Goal: Task Accomplishment & Management: Complete application form

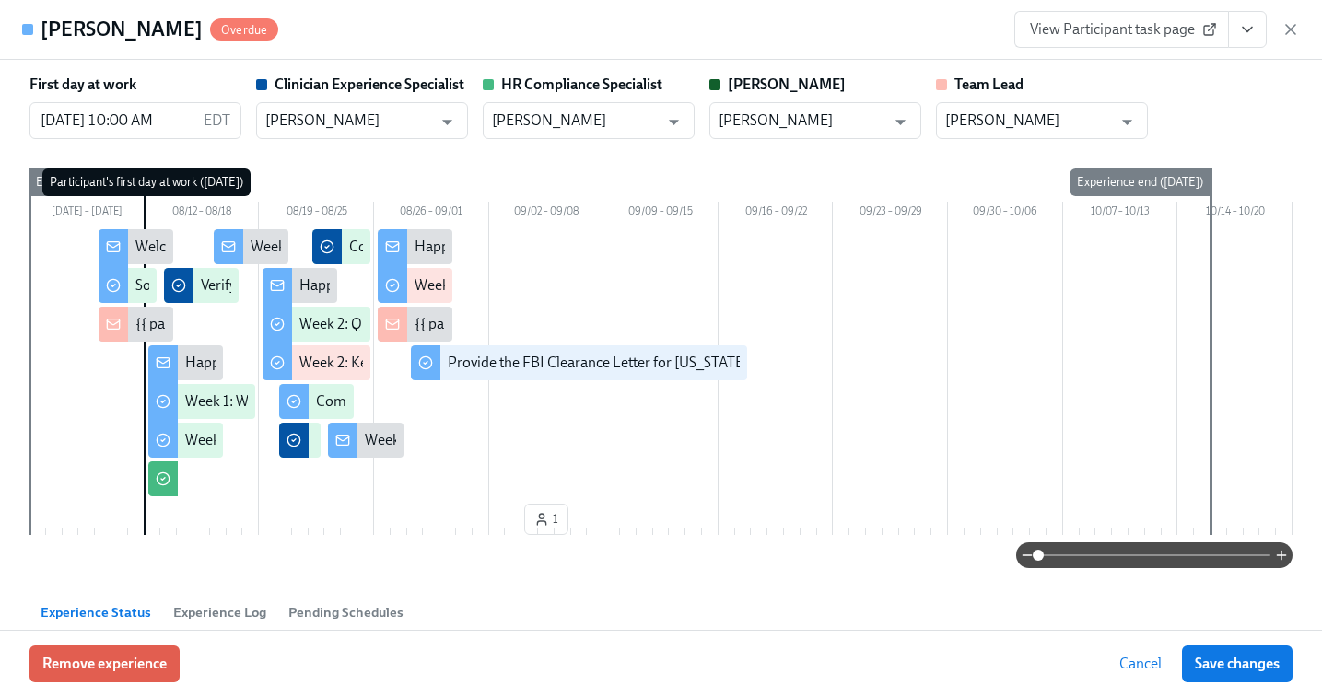
scroll to position [0, 6001]
click at [1292, 21] on icon "button" at bounding box center [1291, 29] width 18 height 18
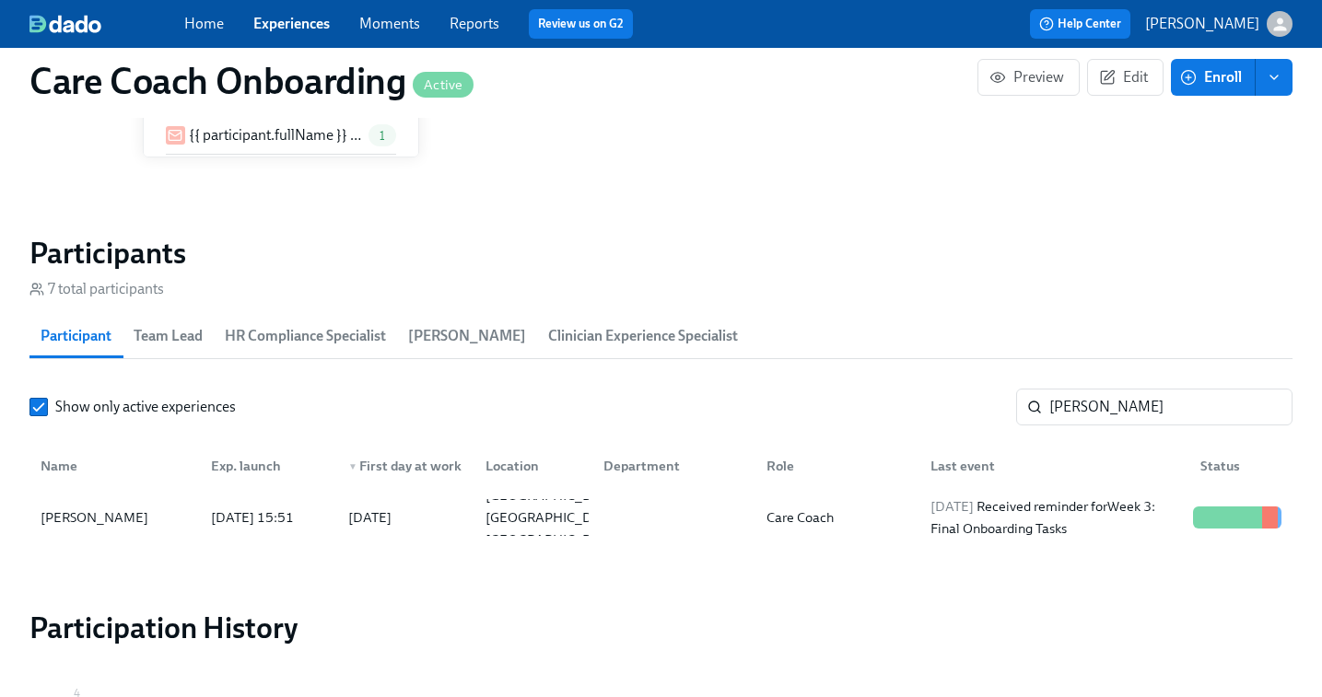
click at [262, 29] on link "Experiences" at bounding box center [291, 24] width 76 height 18
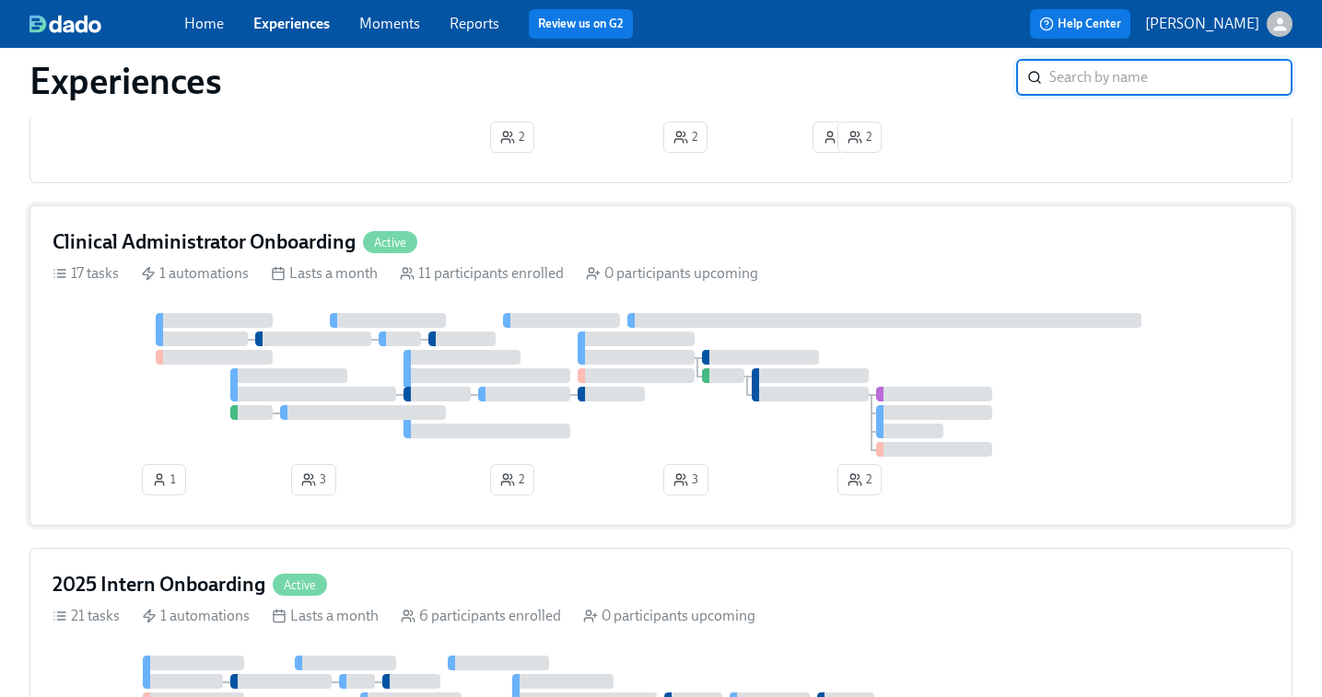
scroll to position [759, 0]
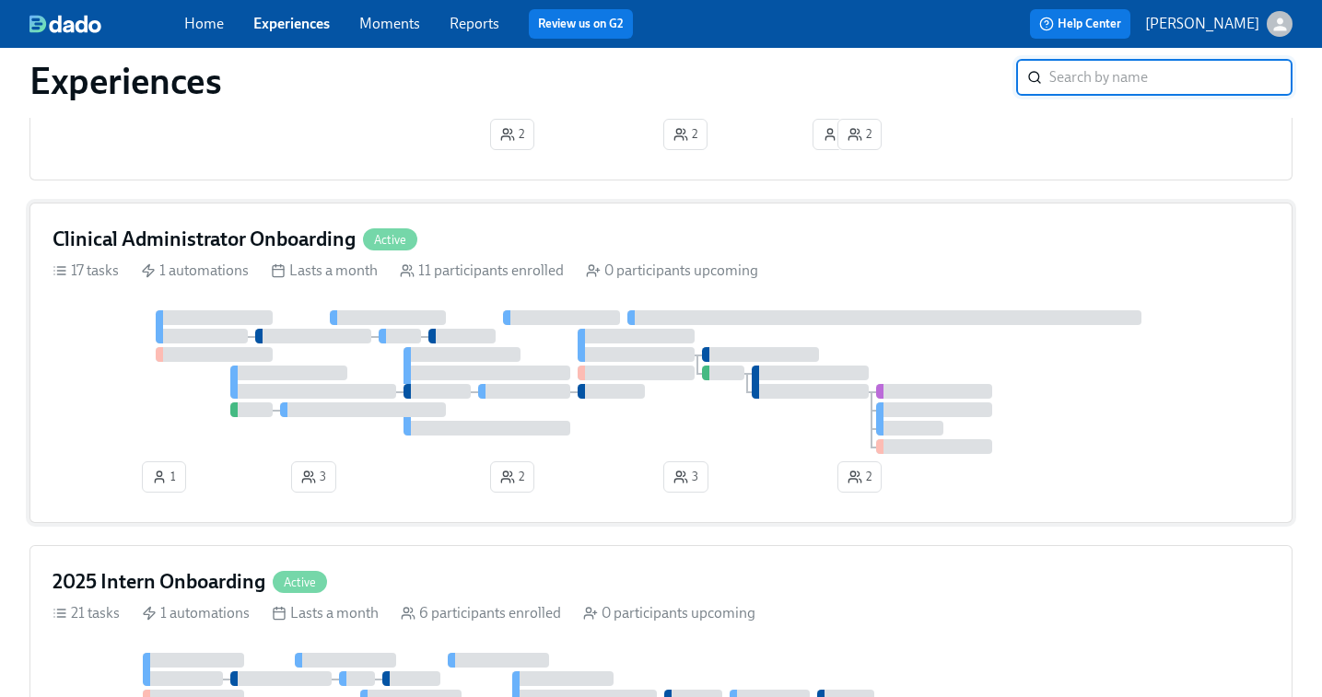
click at [488, 372] on div at bounding box center [487, 373] width 167 height 15
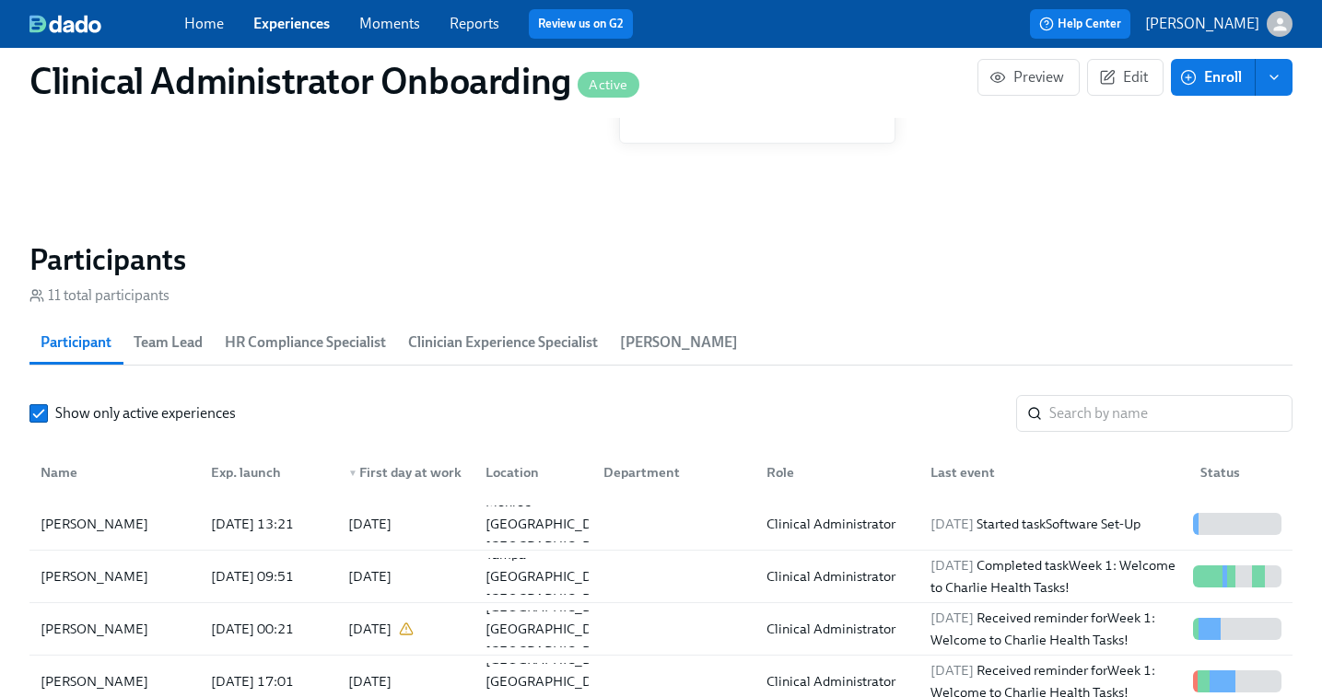
scroll to position [1436, 0]
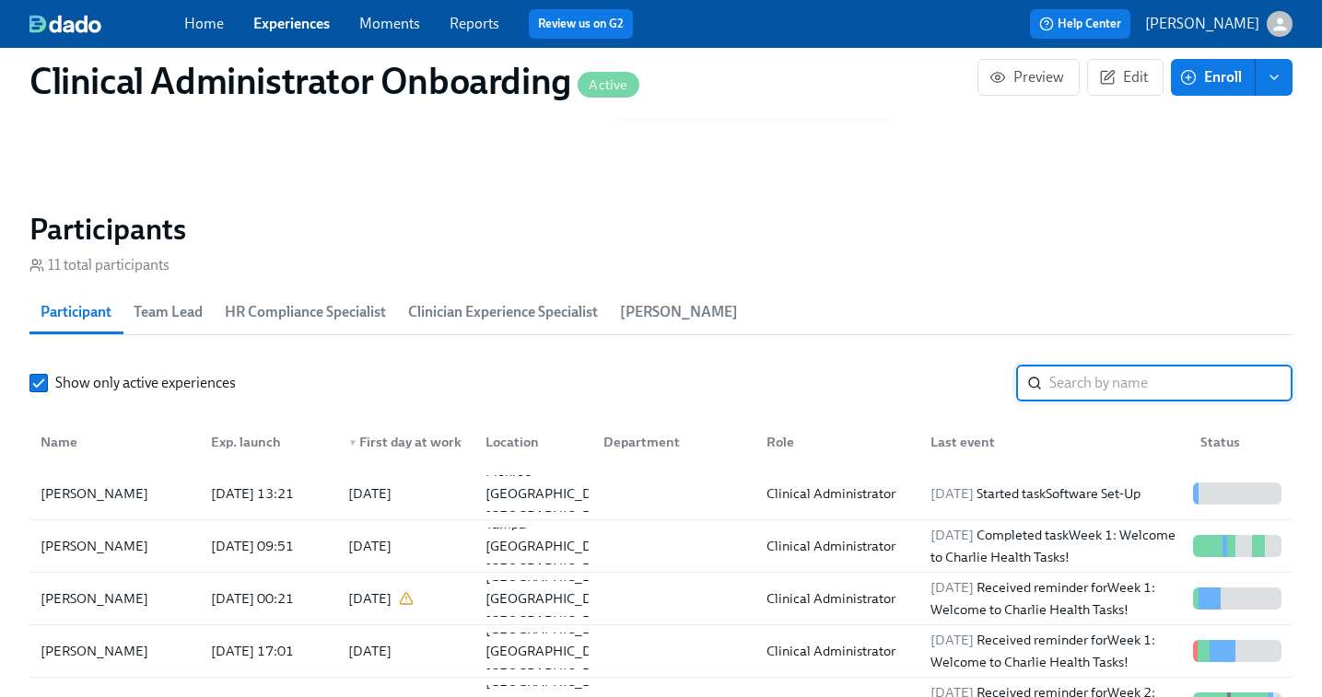
click at [1050, 387] on input "search" at bounding box center [1170, 383] width 243 height 37
paste input "Anne Louise Seaman"
type input "Anne Louise Seaman"
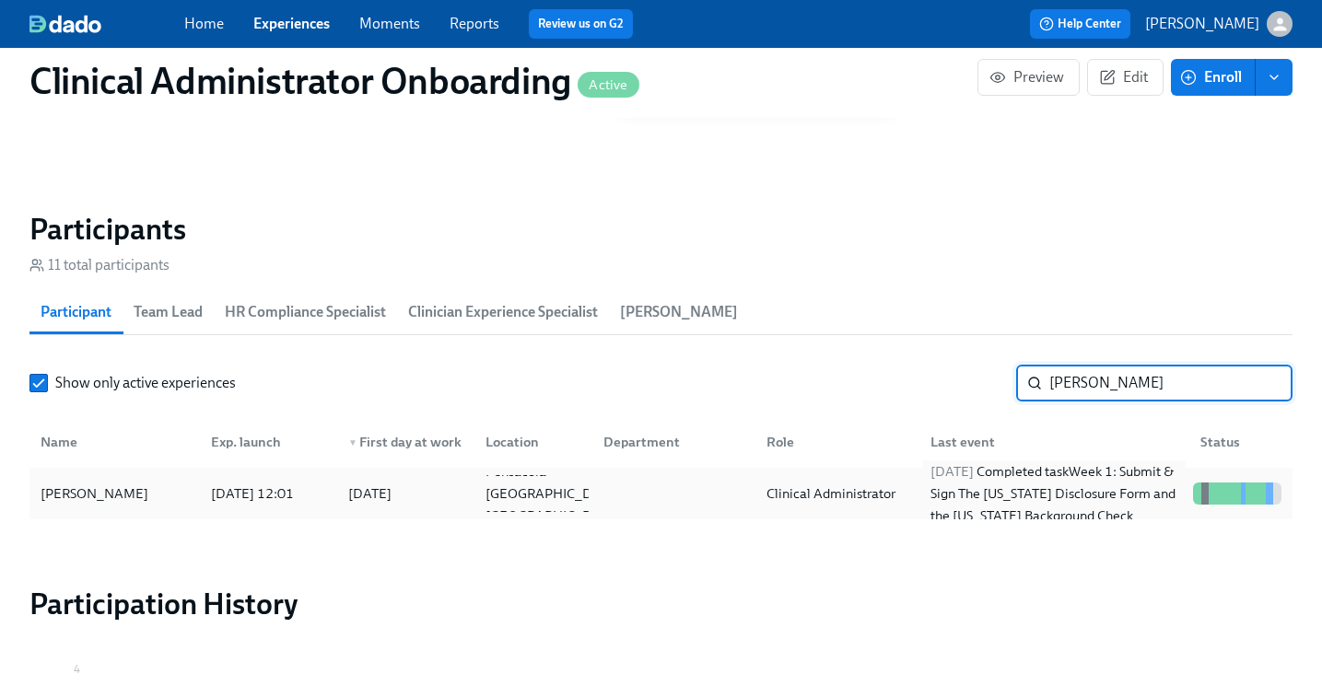
click at [943, 487] on div "2025/09/04 Completed task Week 1: Submit & Sign The Utah Disclosure Form and th…" at bounding box center [1054, 494] width 263 height 66
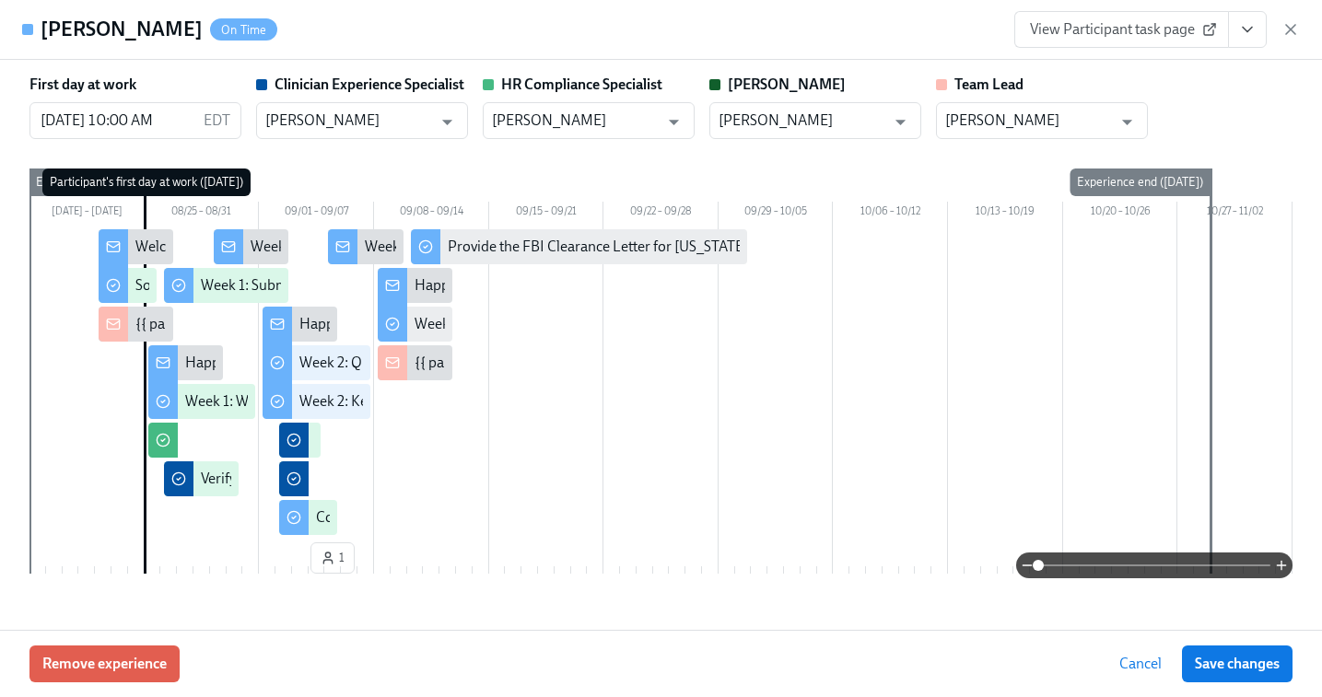
click at [1118, 41] on link "View Participant task page" at bounding box center [1121, 29] width 215 height 37
click at [1281, 30] on div "View Participant task page" at bounding box center [1157, 29] width 286 height 37
click at [1287, 30] on icon "button" at bounding box center [1291, 29] width 18 height 18
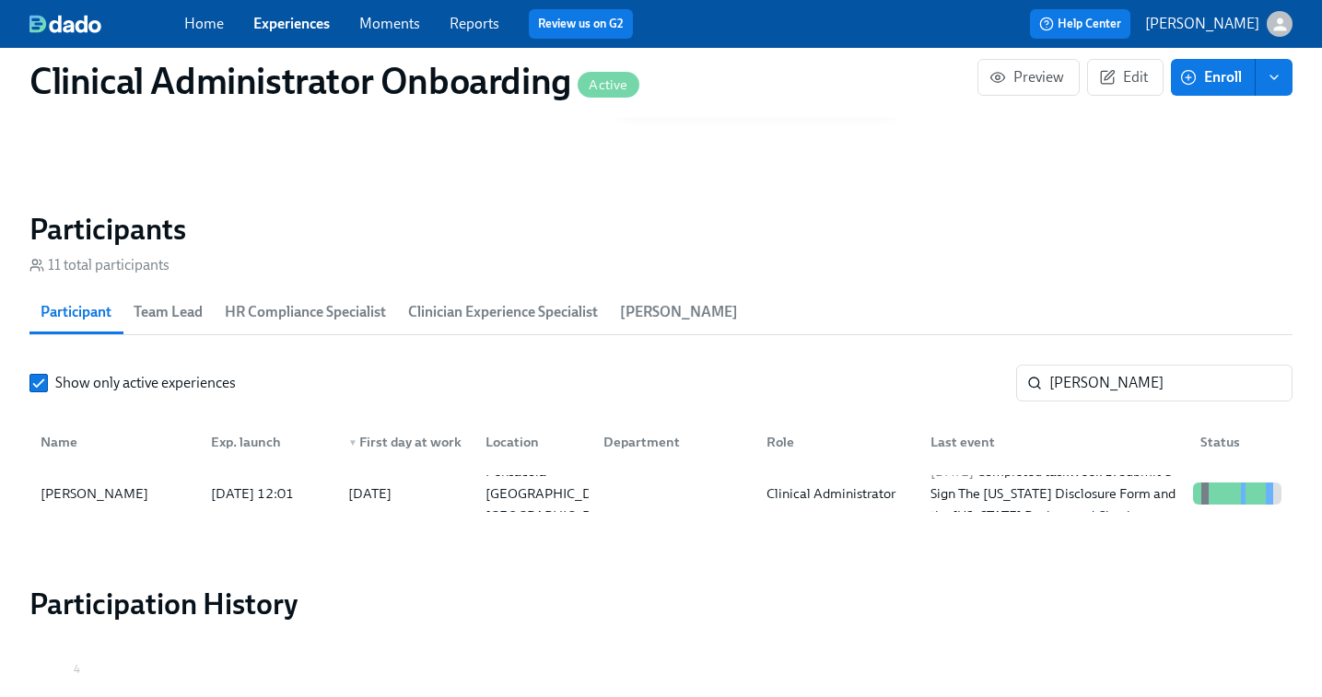
click at [288, 25] on link "Experiences" at bounding box center [291, 24] width 76 height 18
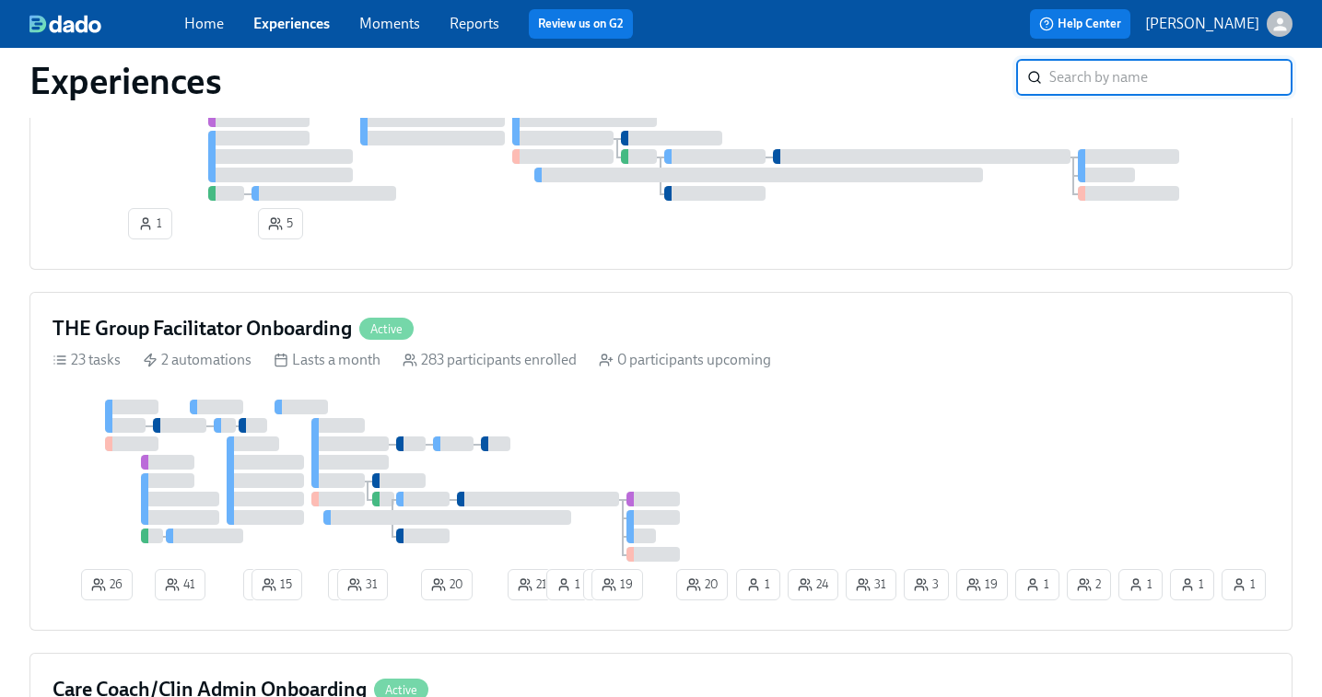
scroll to position [1385, 0]
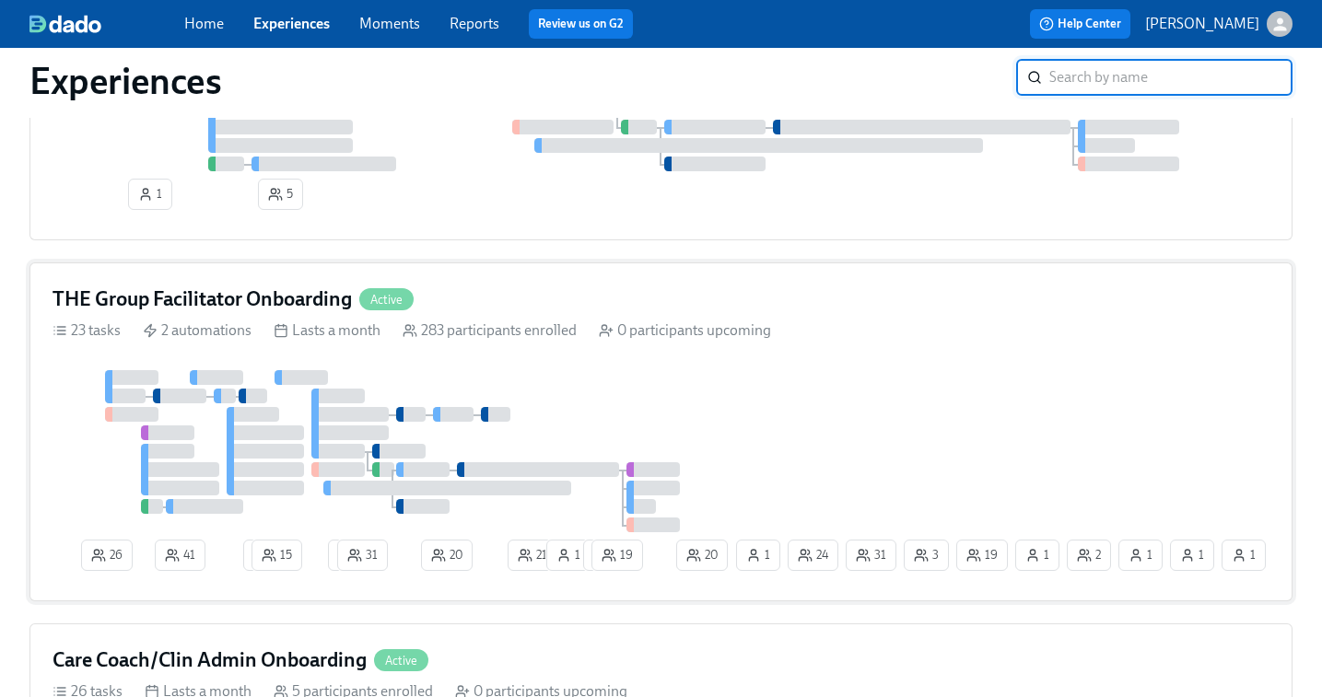
click at [654, 401] on div at bounding box center [393, 451] width 680 height 162
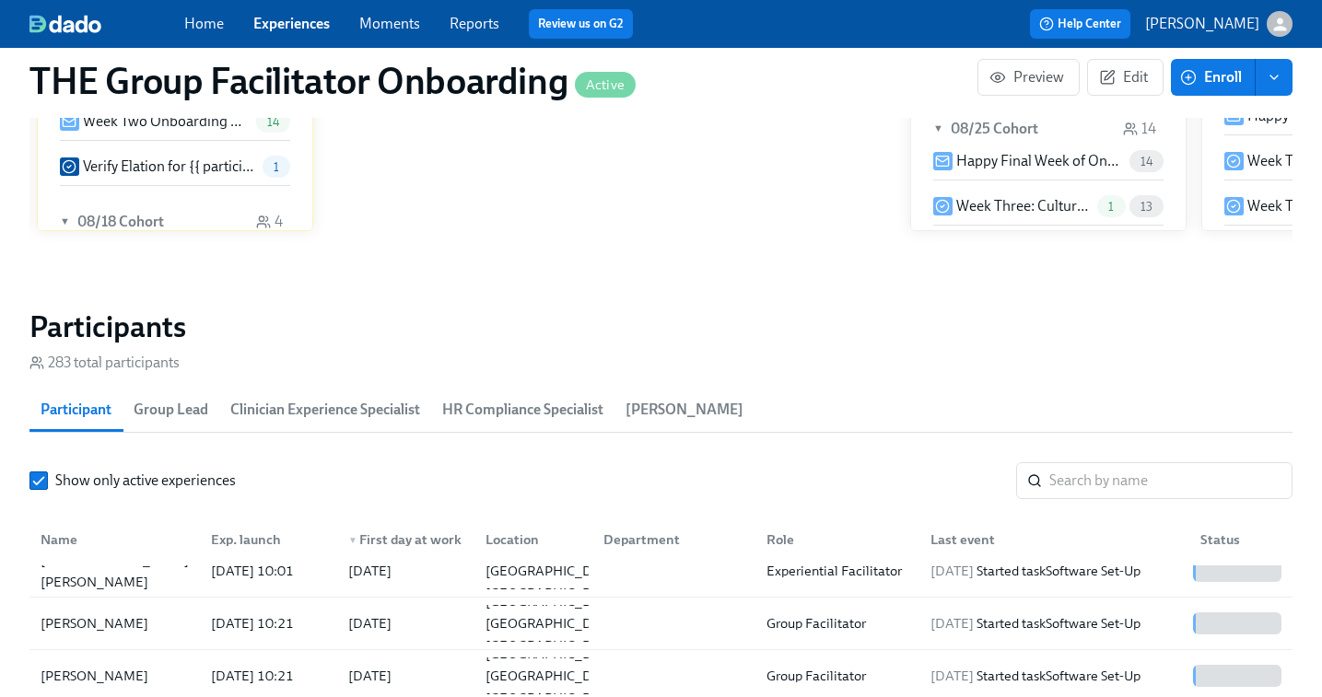
scroll to position [1492, 0]
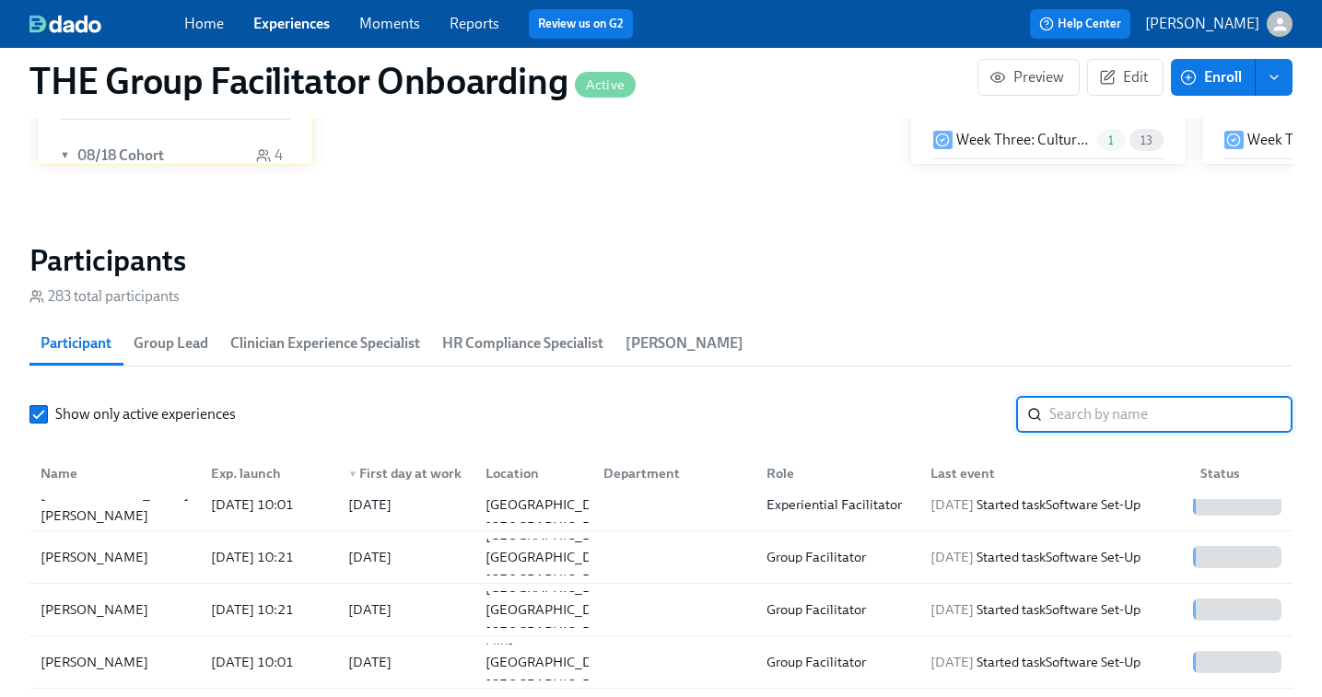
click at [1073, 412] on input "search" at bounding box center [1170, 414] width 243 height 37
paste input "Collin Luthman"
type input "Collin Luthman"
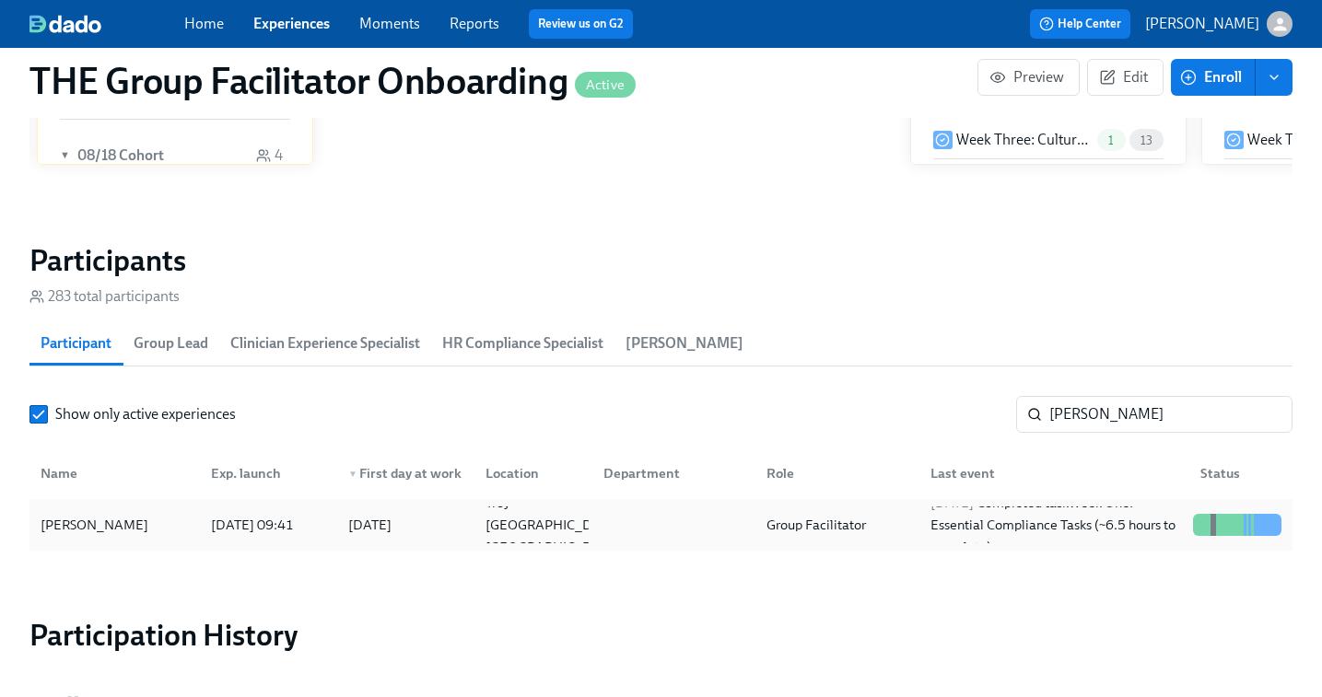
click at [765, 539] on div "Group Facilitator" at bounding box center [833, 525] width 163 height 37
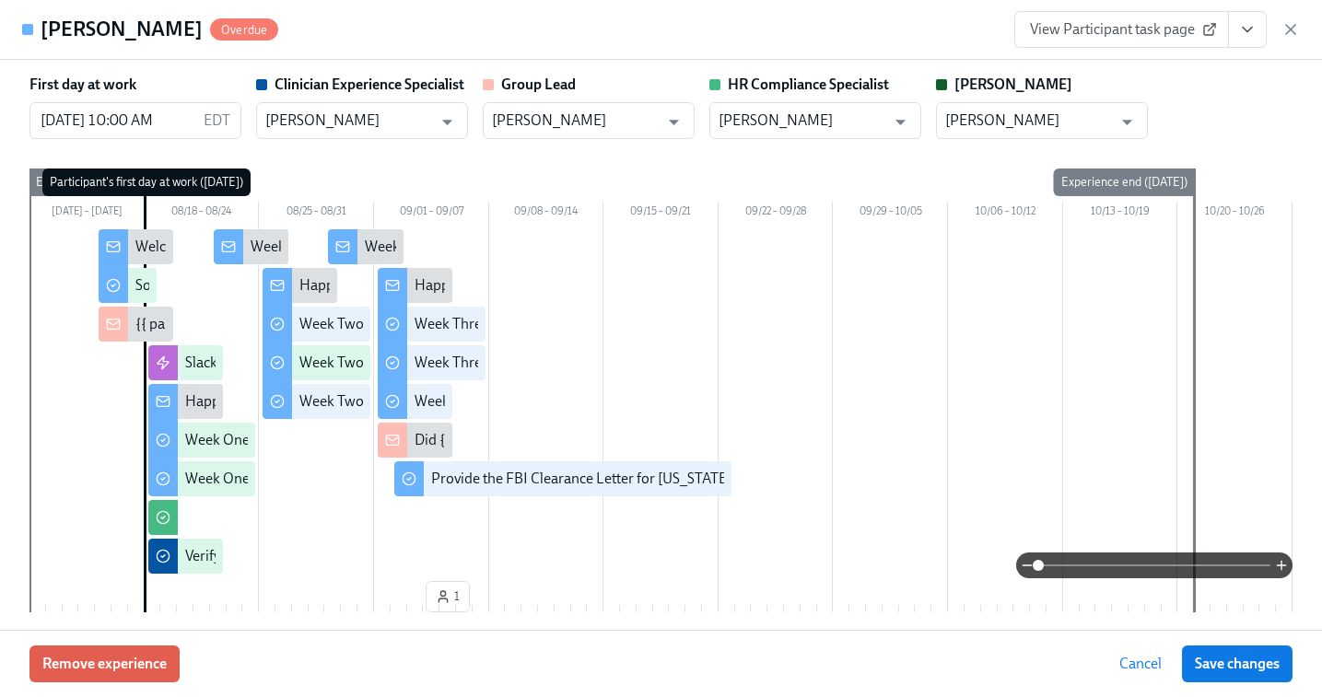
click at [1130, 41] on link "View Participant task page" at bounding box center [1121, 29] width 215 height 37
click at [1298, 31] on icon "button" at bounding box center [1291, 29] width 18 height 18
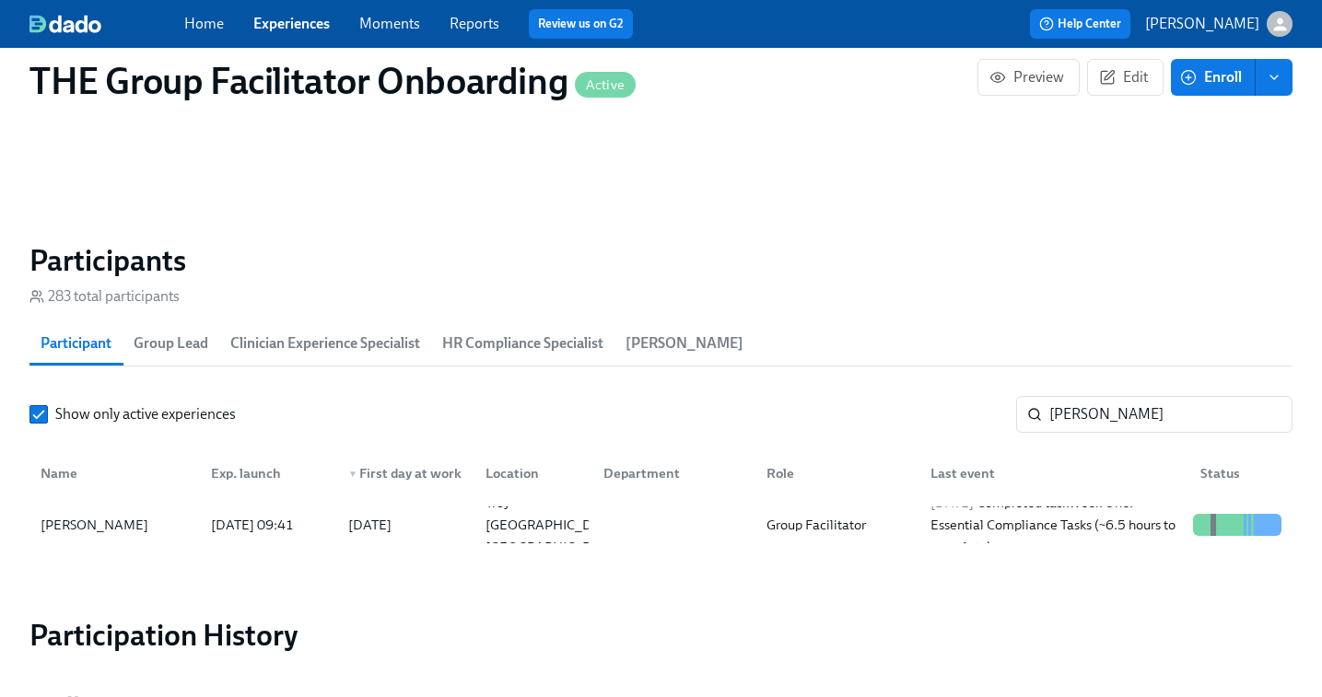
click at [299, 27] on link "Experiences" at bounding box center [291, 24] width 76 height 18
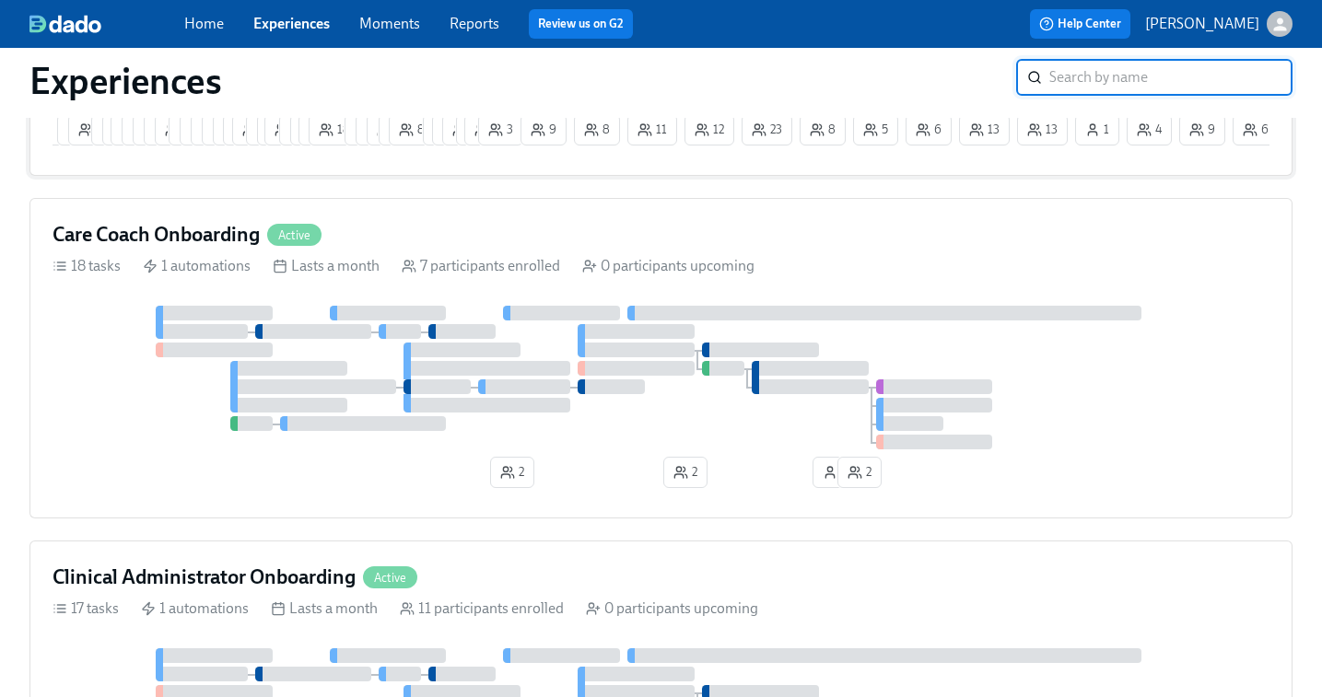
scroll to position [420, 0]
click at [683, 389] on div at bounding box center [661, 379] width 1217 height 144
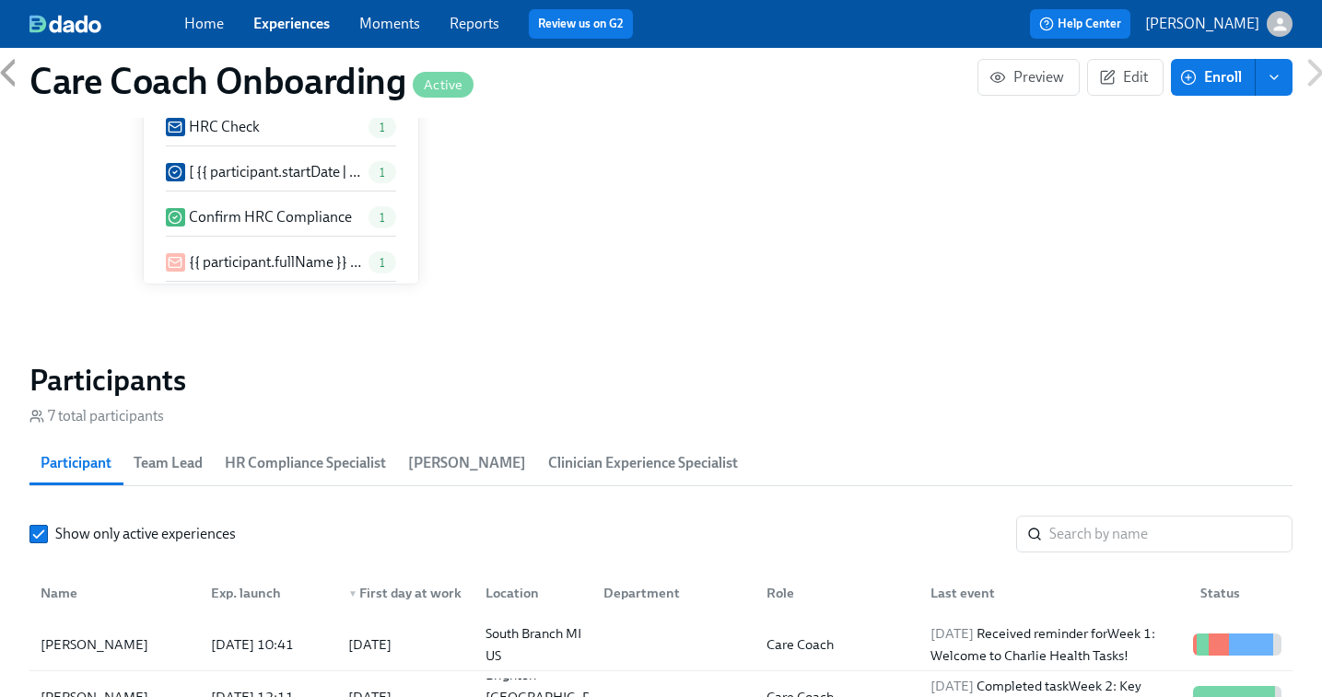
scroll to position [1422, 0]
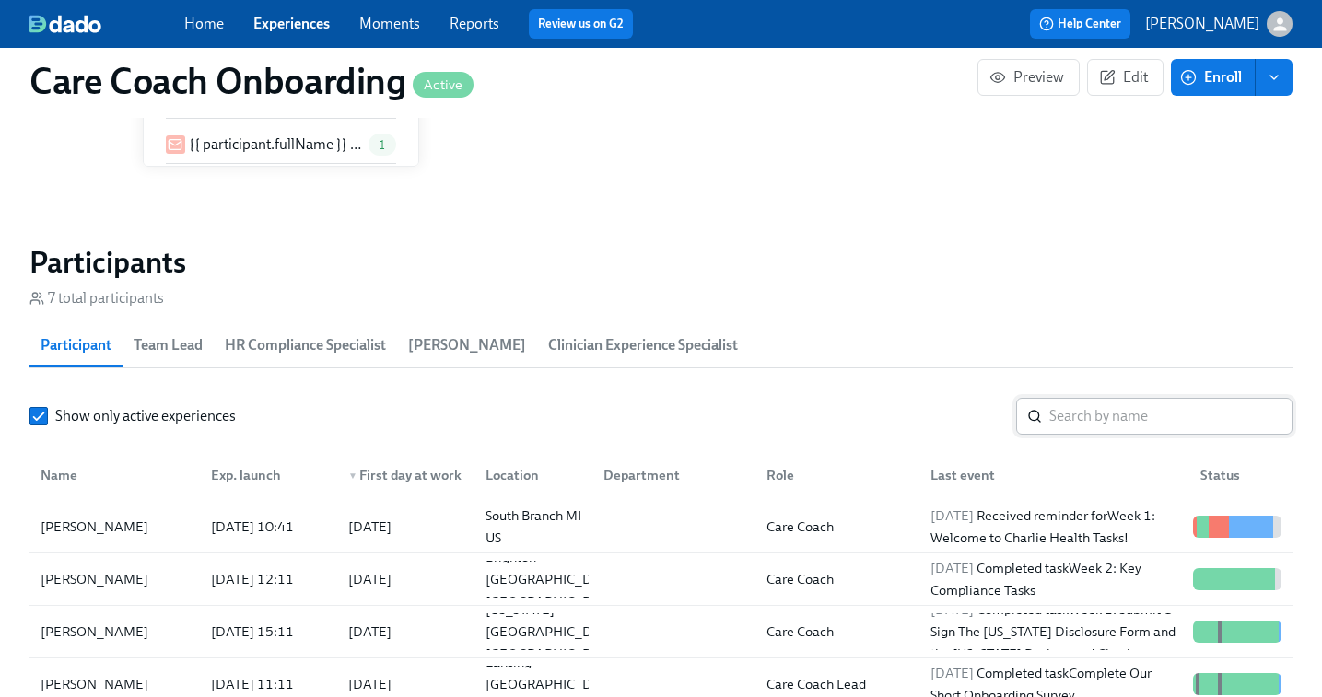
click at [1085, 427] on input "search" at bounding box center [1170, 416] width 243 height 37
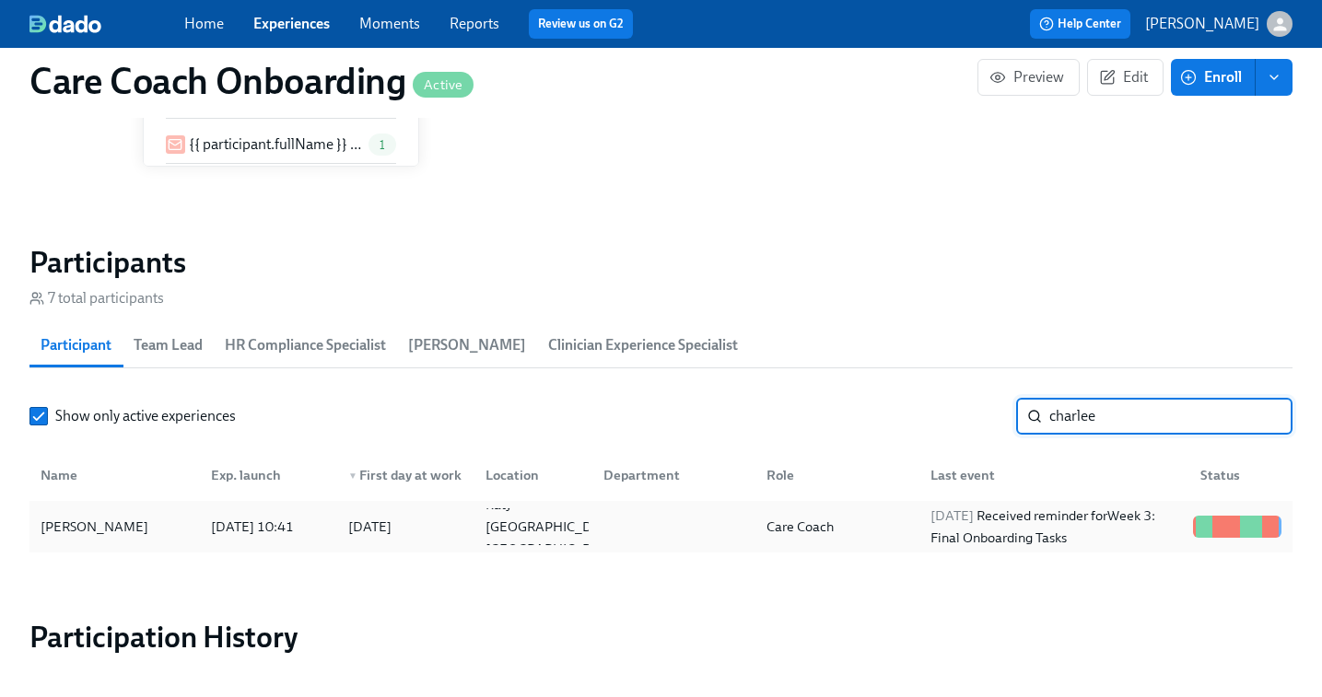
type input "charlee"
click at [928, 538] on div "2025/09/05 Received reminder for Week 3: Final Onboarding Tasks" at bounding box center [1054, 527] width 263 height 44
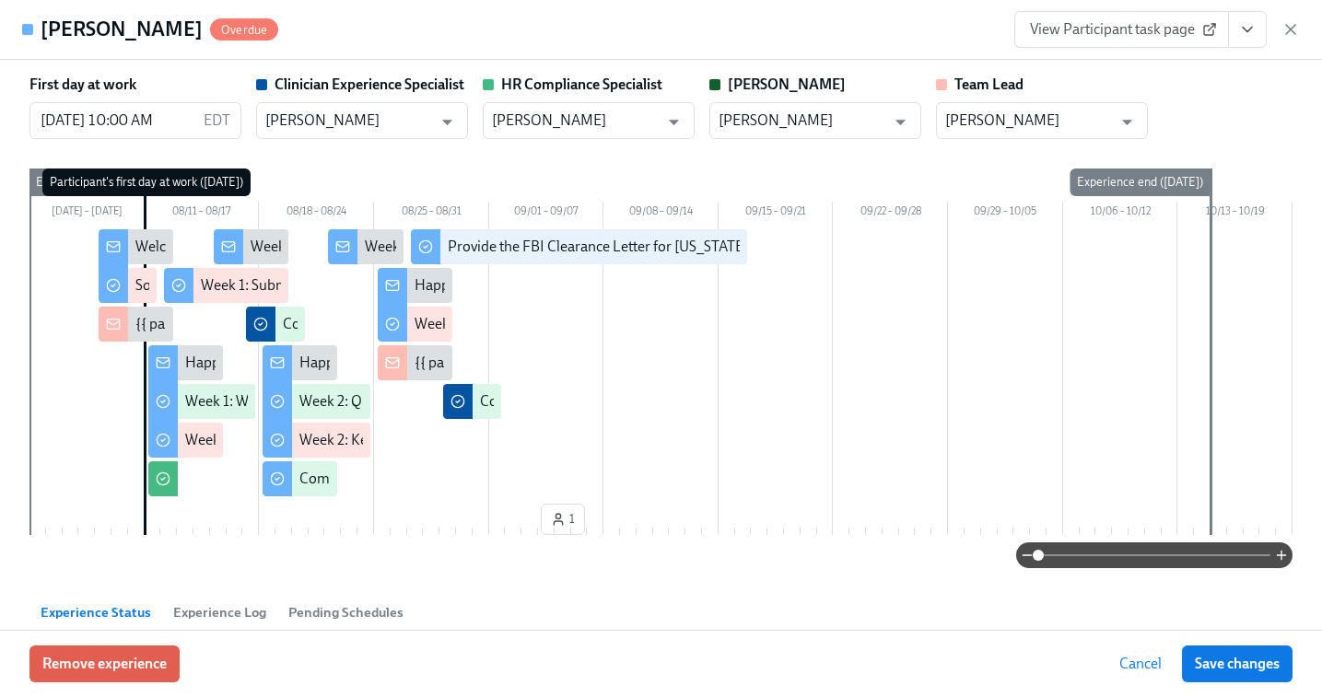
click at [1128, 37] on span "View Participant task page" at bounding box center [1121, 29] width 183 height 18
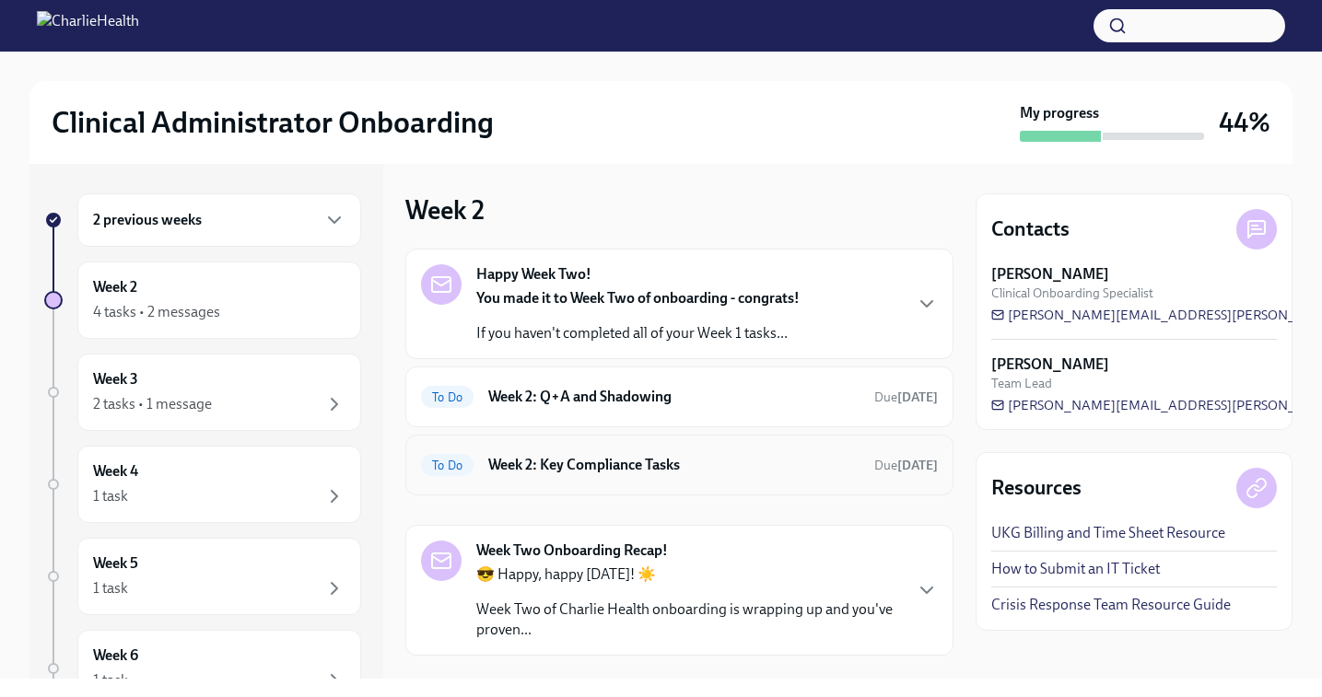
click at [619, 473] on h6 "Week 2: Key Compliance Tasks" at bounding box center [673, 465] width 371 height 20
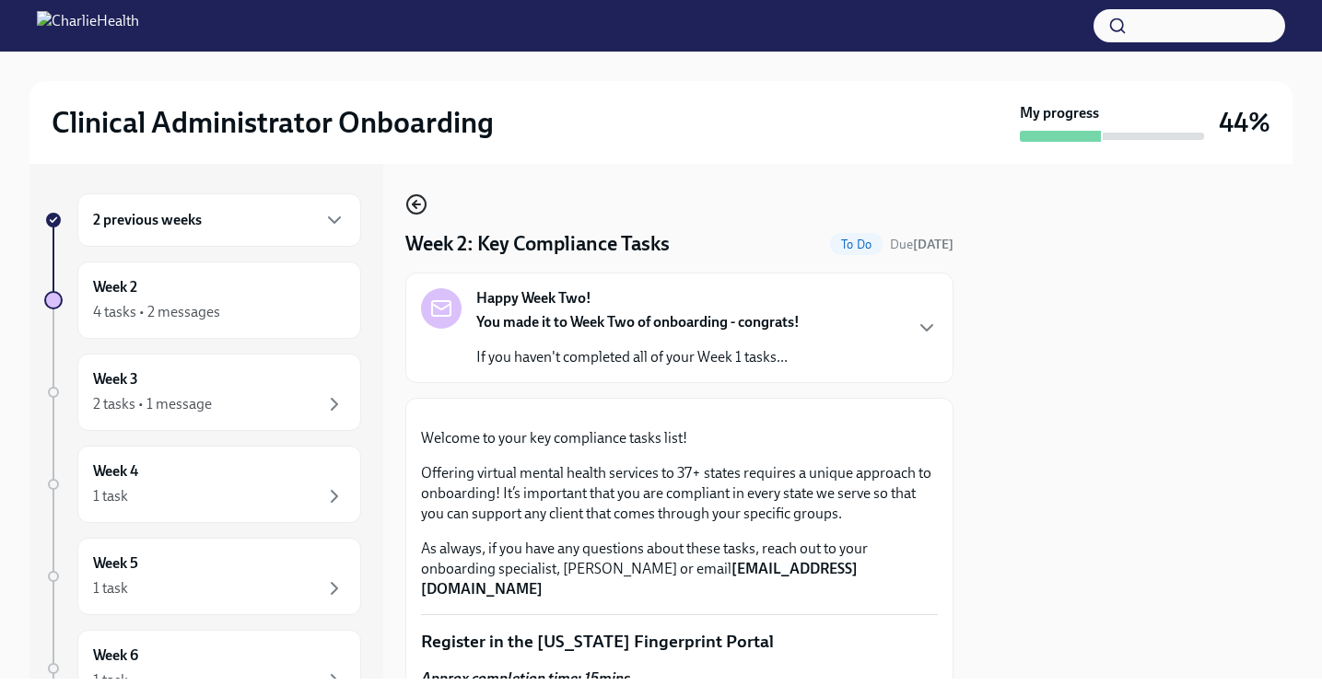
click at [421, 205] on icon "button" at bounding box center [416, 204] width 22 height 22
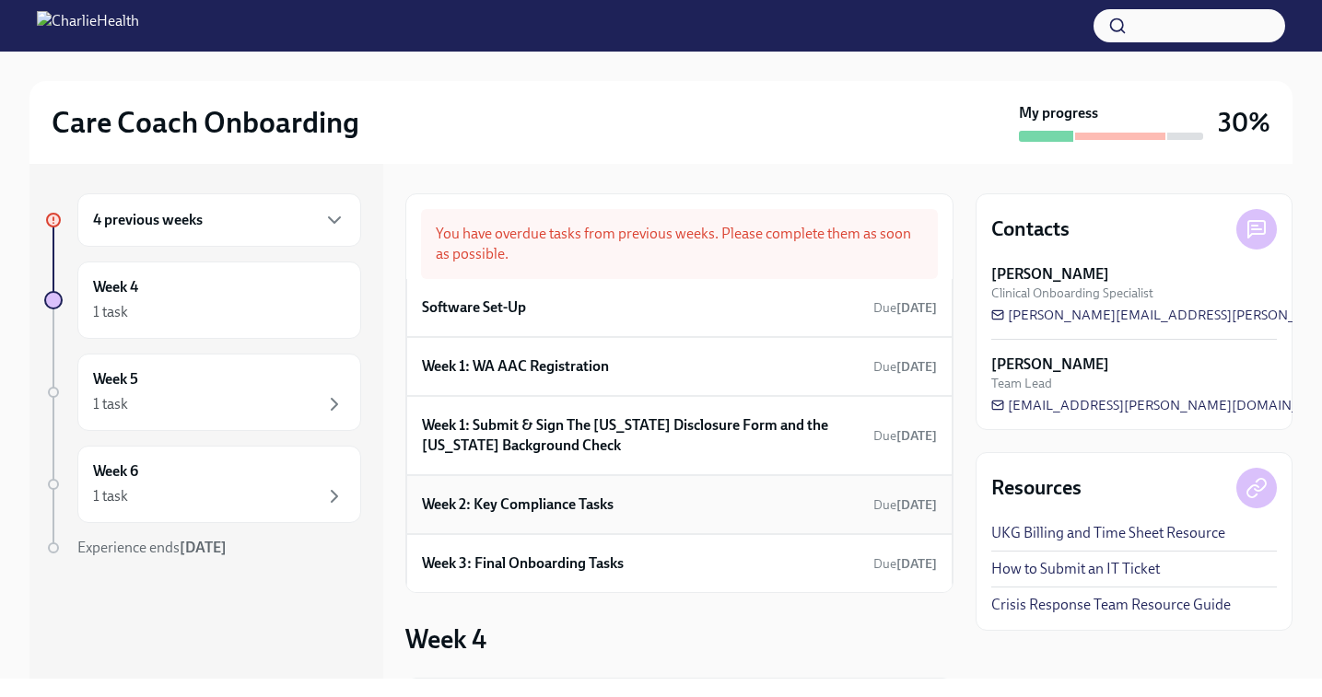
click at [614, 509] on h6 "Week 2: Key Compliance Tasks" at bounding box center [518, 505] width 192 height 20
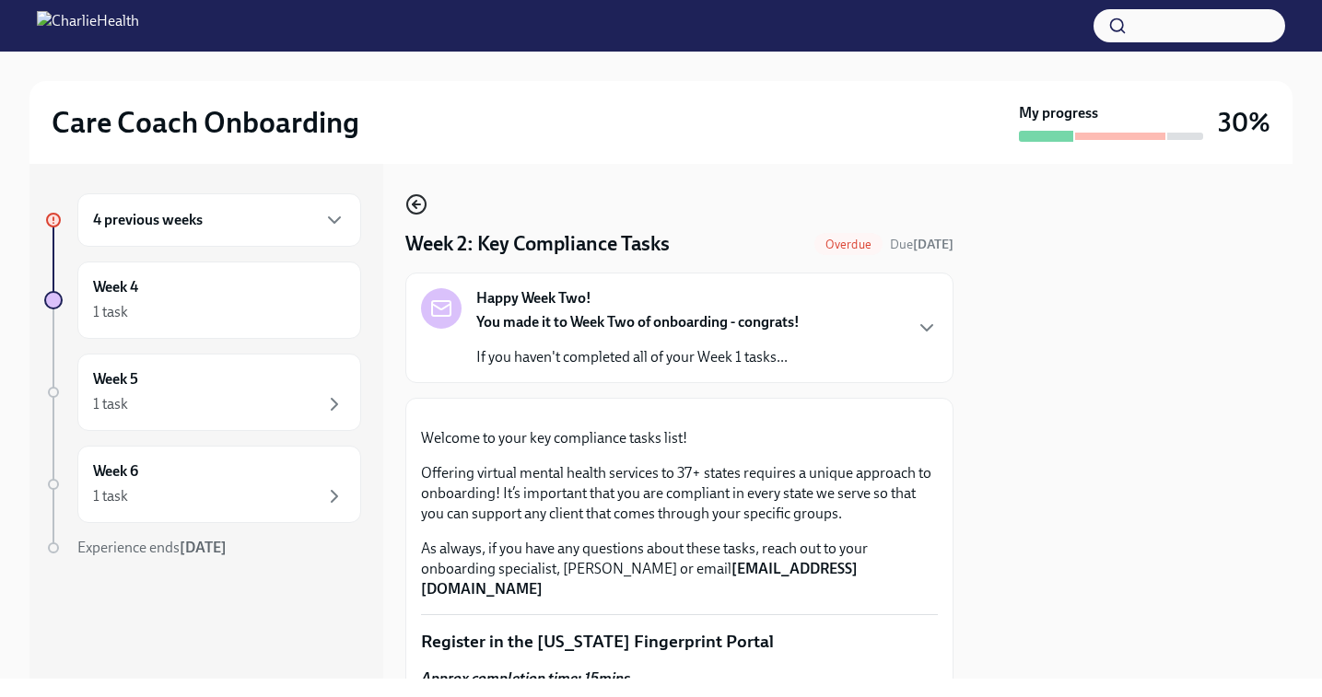
click at [418, 207] on icon "button" at bounding box center [416, 204] width 22 height 22
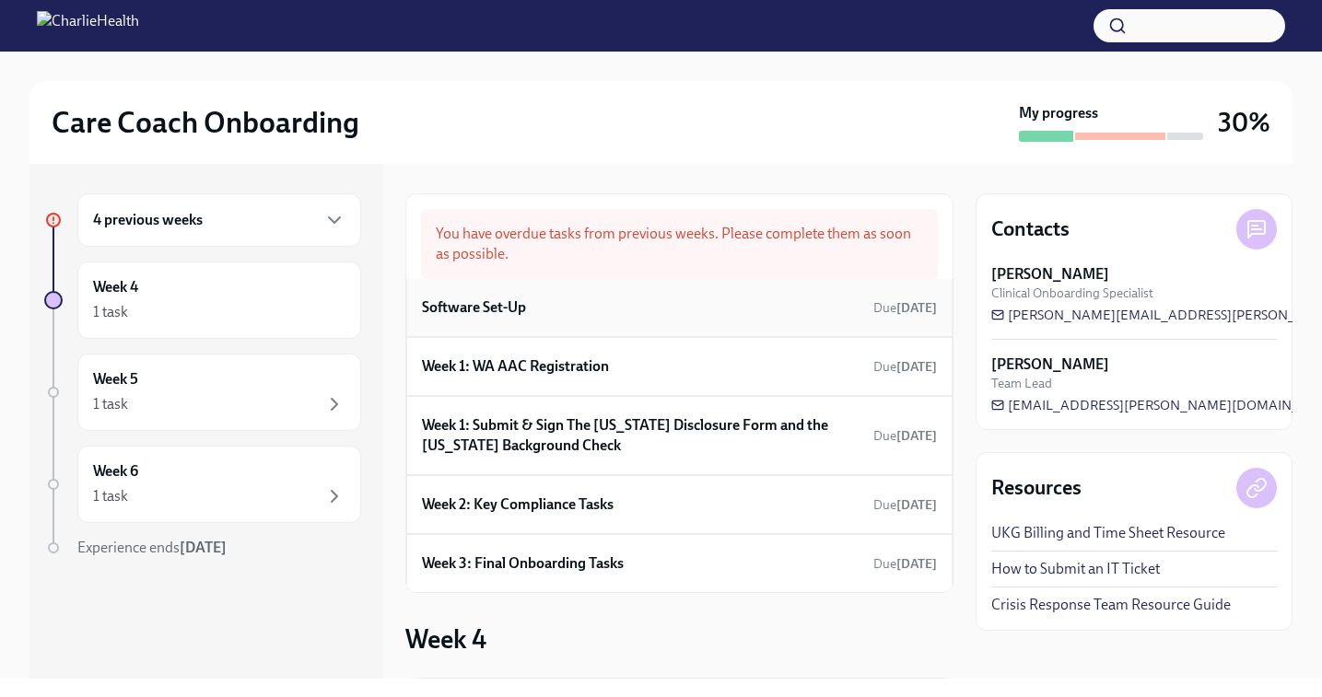
click at [613, 317] on div "Software Set-Up Due Aug 12th" at bounding box center [679, 308] width 515 height 28
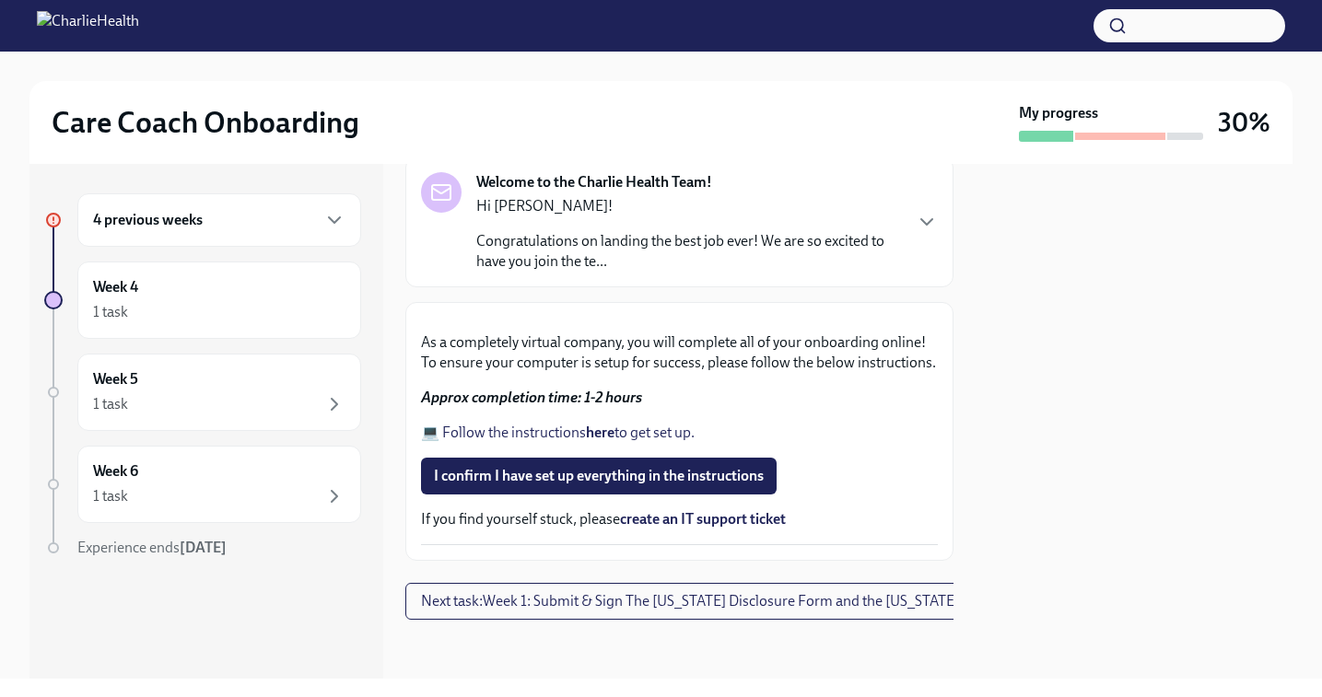
scroll to position [461, 0]
click at [565, 478] on span "I confirm I have set up everything in the instructions" at bounding box center [599, 476] width 330 height 18
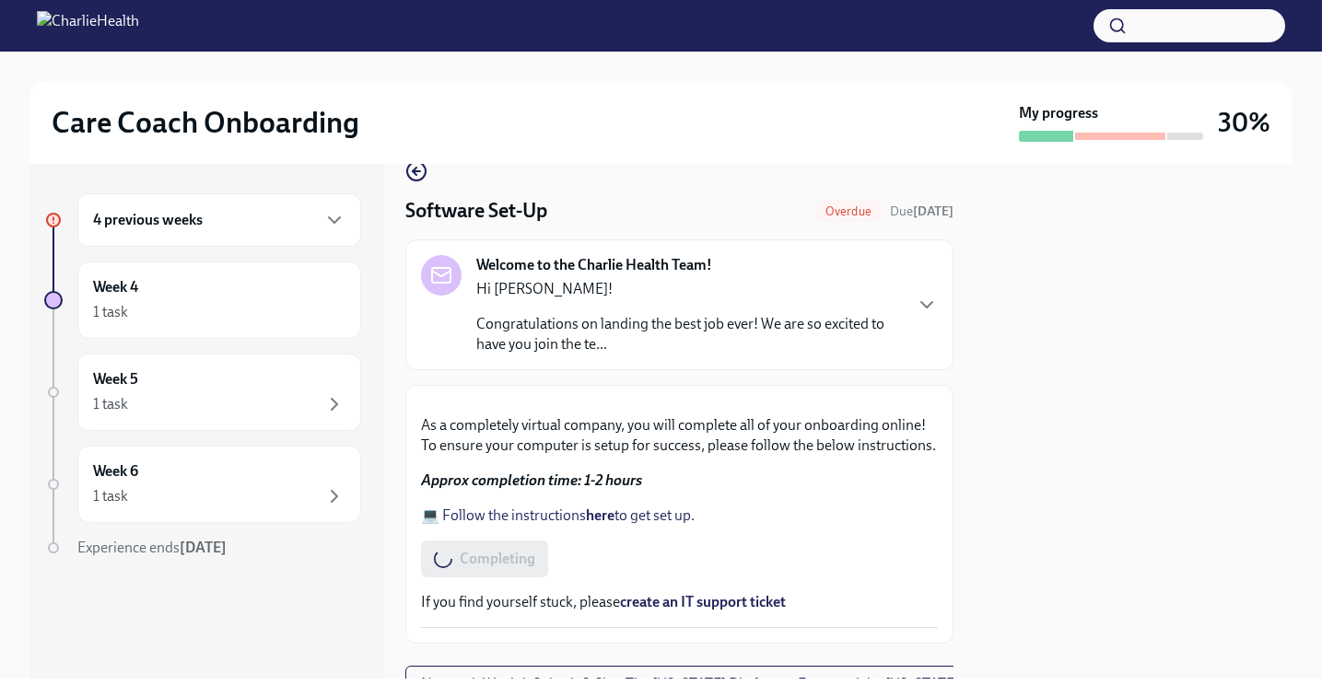
scroll to position [0, 0]
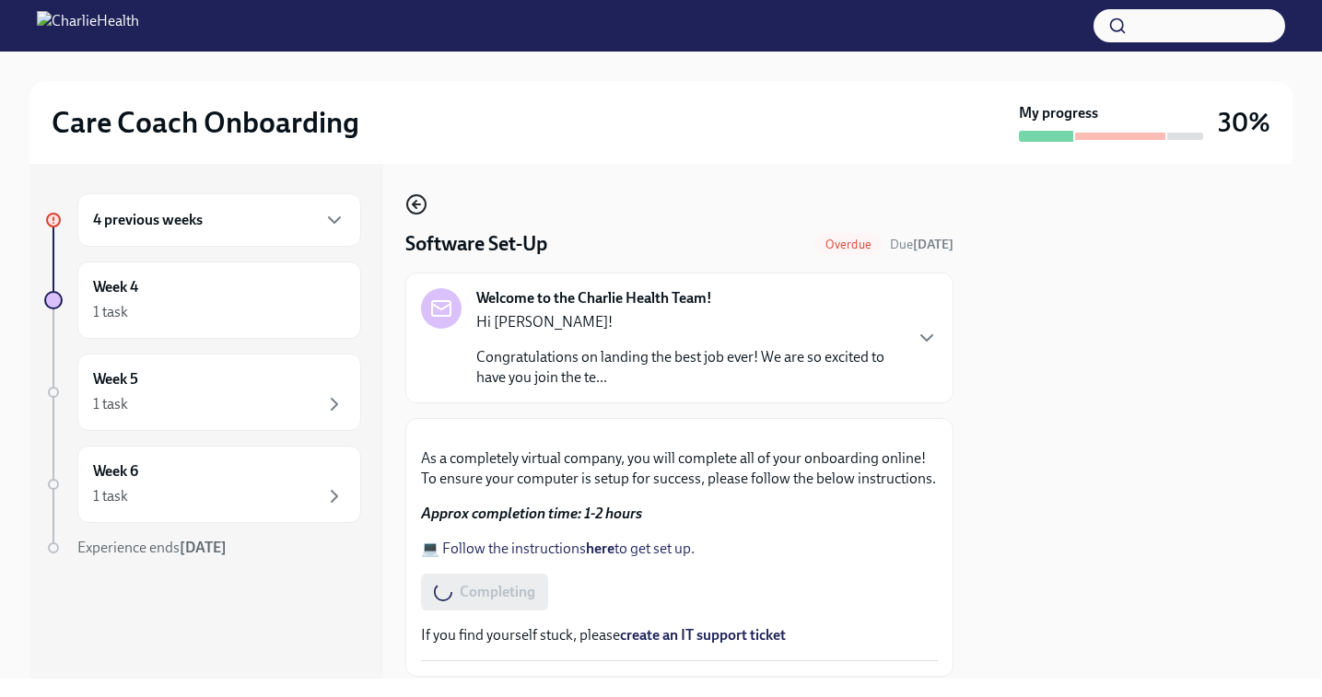
click at [411, 202] on icon "button" at bounding box center [416, 204] width 22 height 22
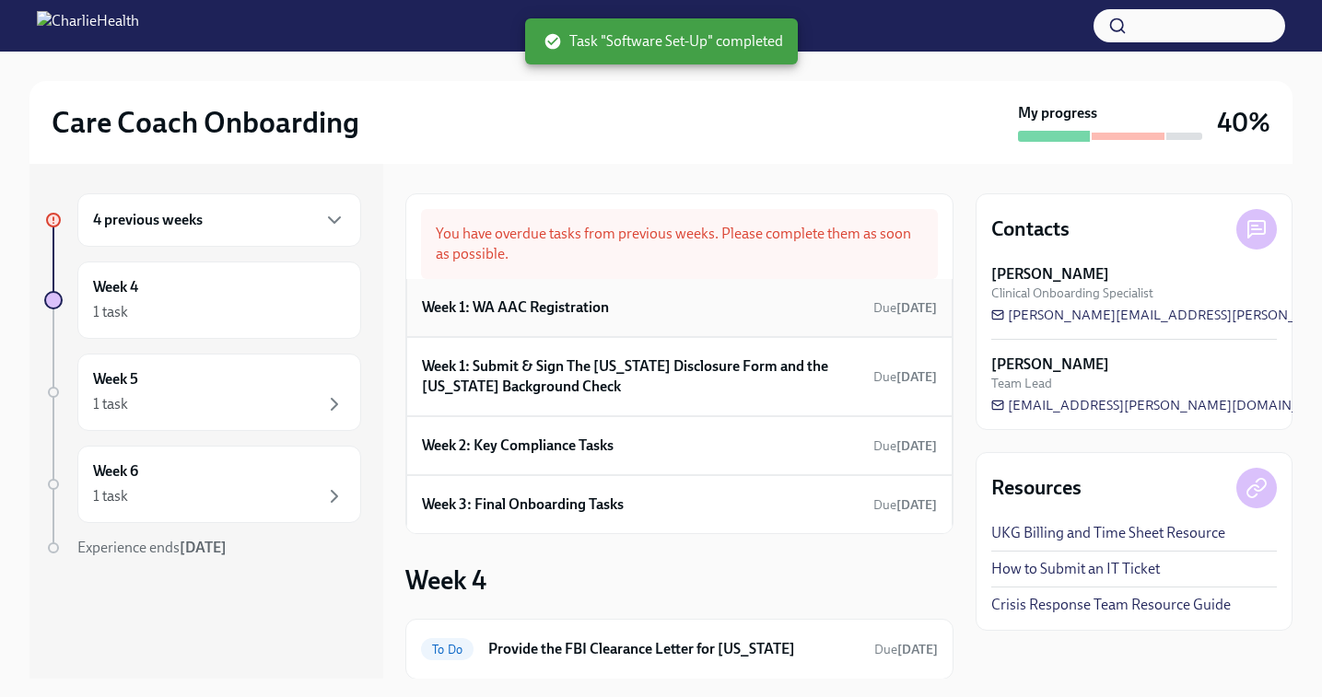
click at [580, 312] on h6 "Week 1: WA AAC Registration" at bounding box center [515, 308] width 187 height 20
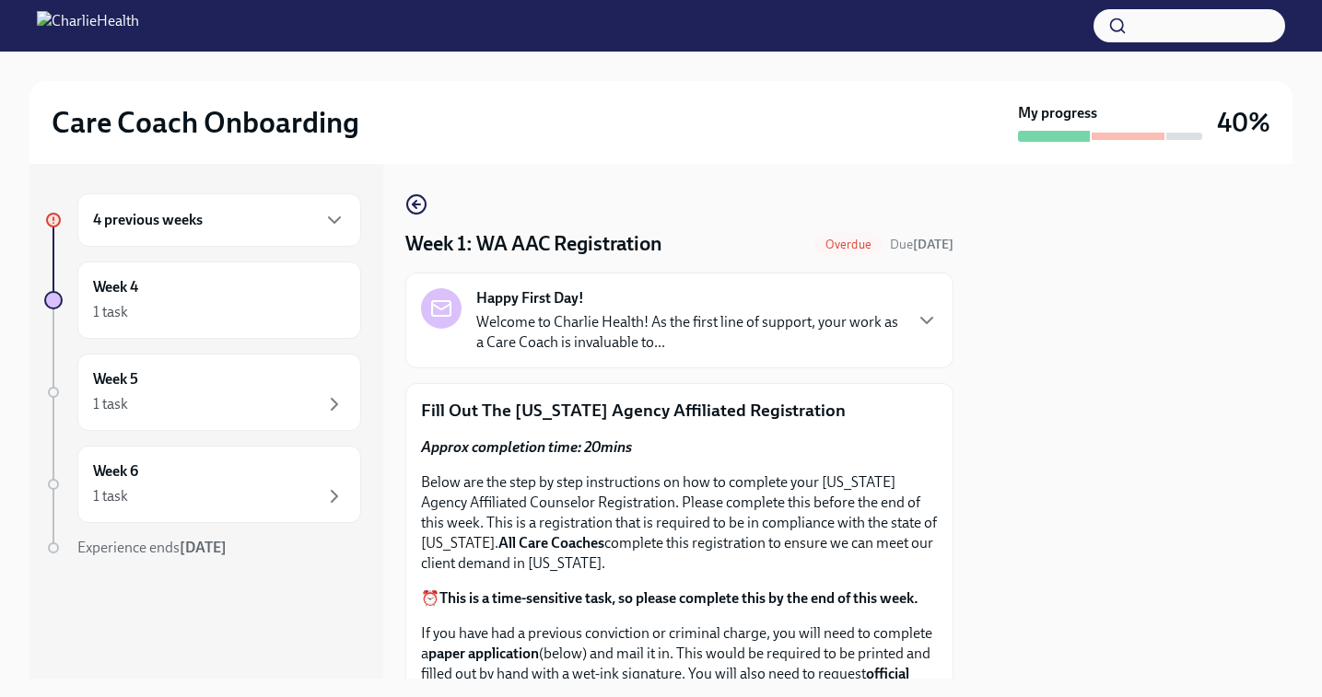
click at [407, 190] on div "Week 1: WA AAC Registration Overdue Due Aug 16th Happy First Day! Welcome to Ch…" at bounding box center [679, 421] width 548 height 515
click at [414, 199] on icon "button" at bounding box center [416, 204] width 22 height 22
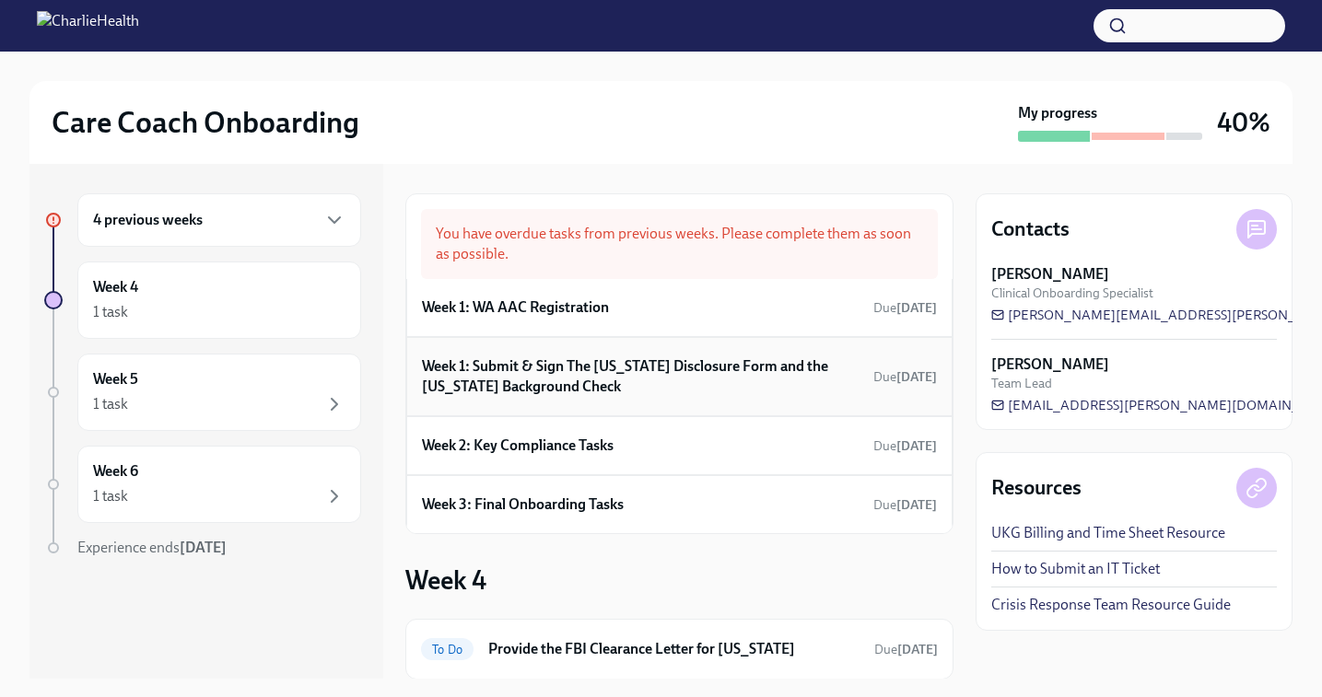
click at [630, 384] on h6 "Week 1: Submit & Sign The Utah Disclosure Form and the Louisiana Background Che…" at bounding box center [644, 377] width 444 height 41
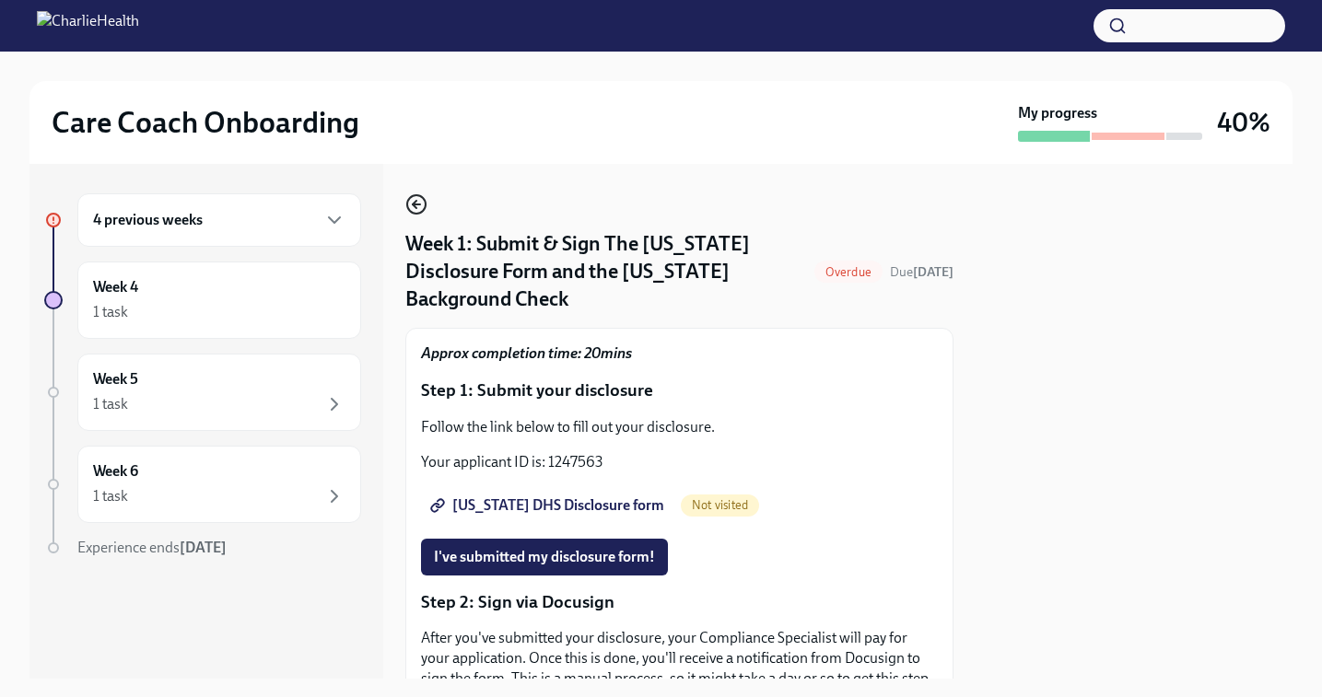
click at [410, 199] on circle "button" at bounding box center [416, 204] width 18 height 18
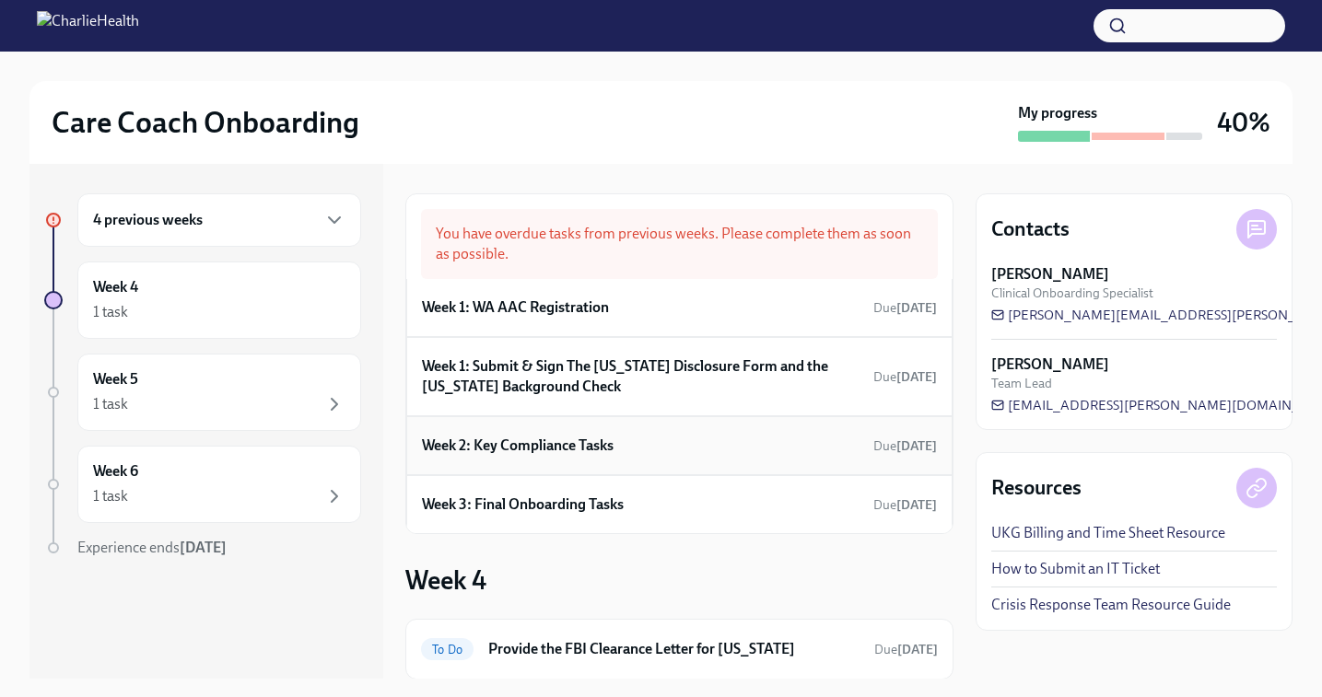
scroll to position [60, 0]
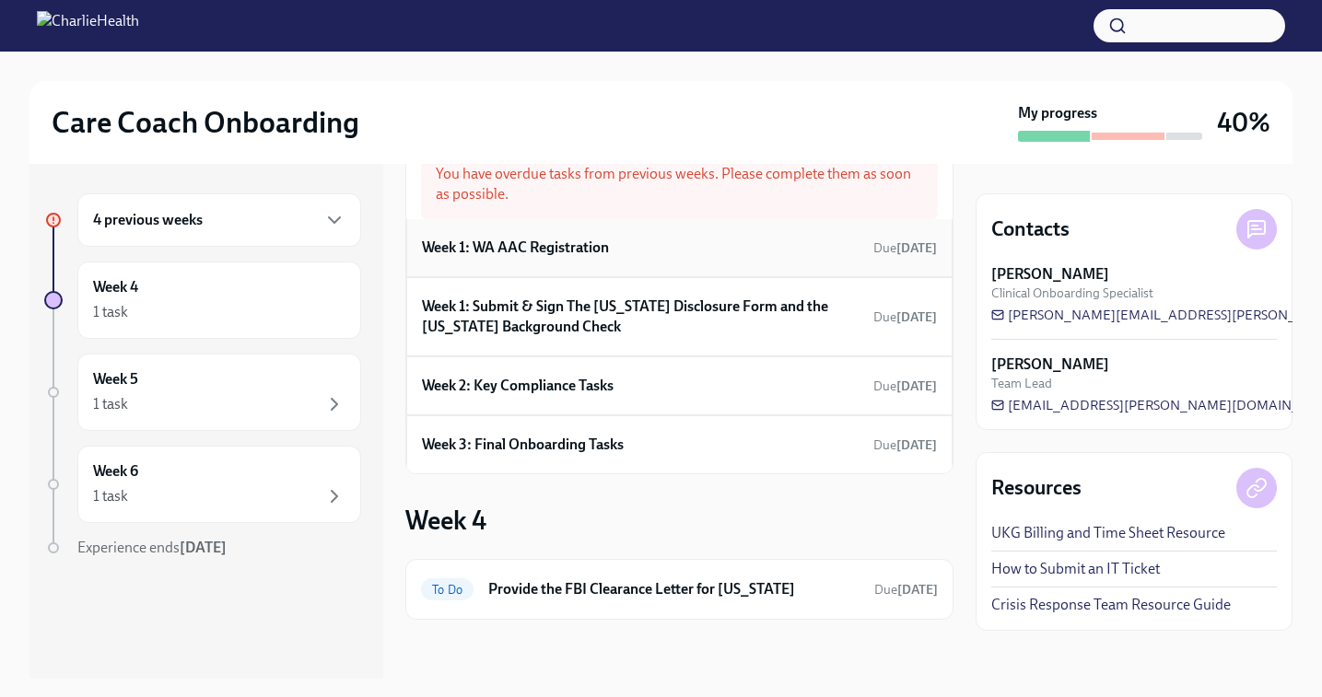
click at [517, 250] on h6 "Week 1: WA AAC Registration" at bounding box center [515, 248] width 187 height 20
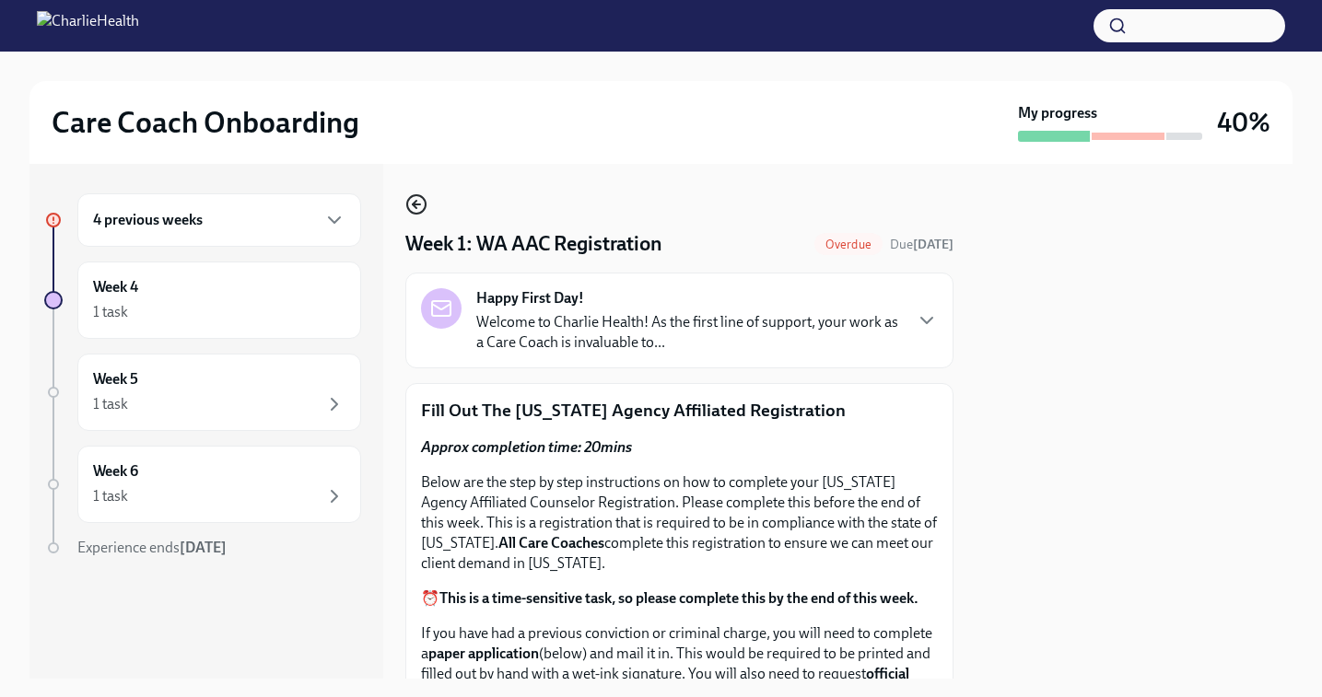
click at [415, 194] on icon "button" at bounding box center [416, 204] width 22 height 22
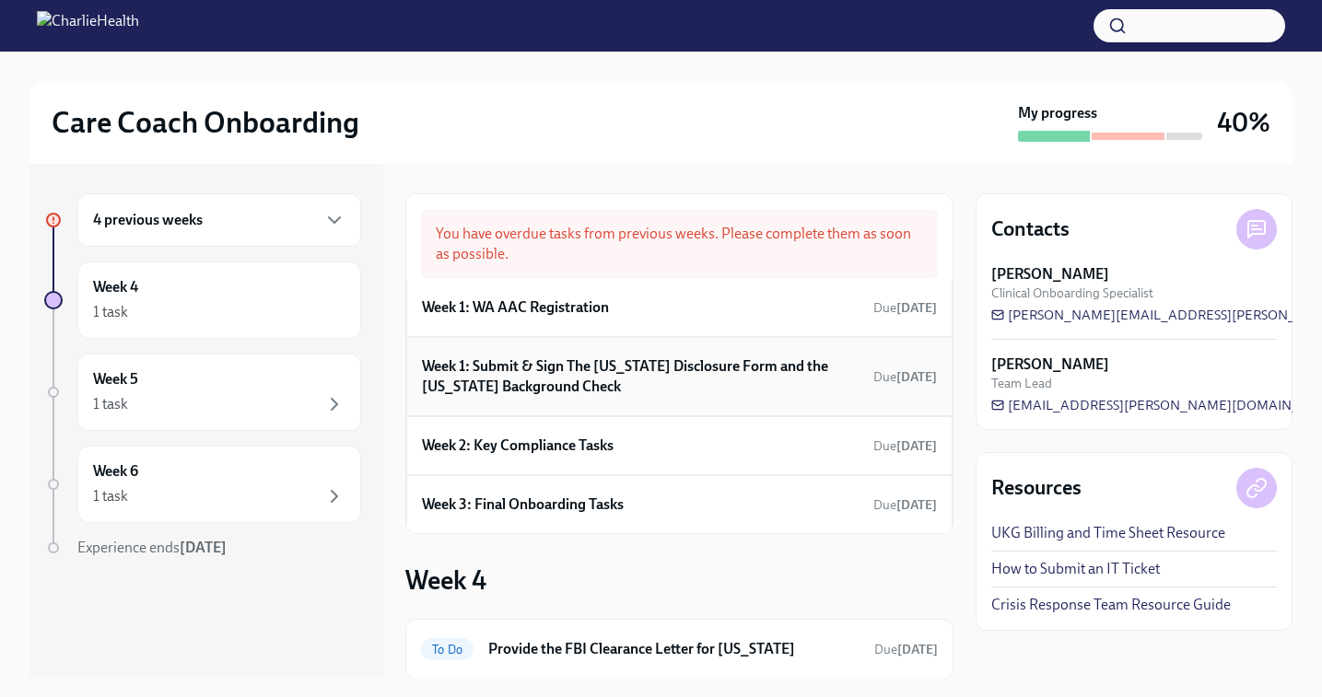
click at [624, 380] on h6 "Week 1: Submit & Sign The Utah Disclosure Form and the Louisiana Background Che…" at bounding box center [644, 377] width 444 height 41
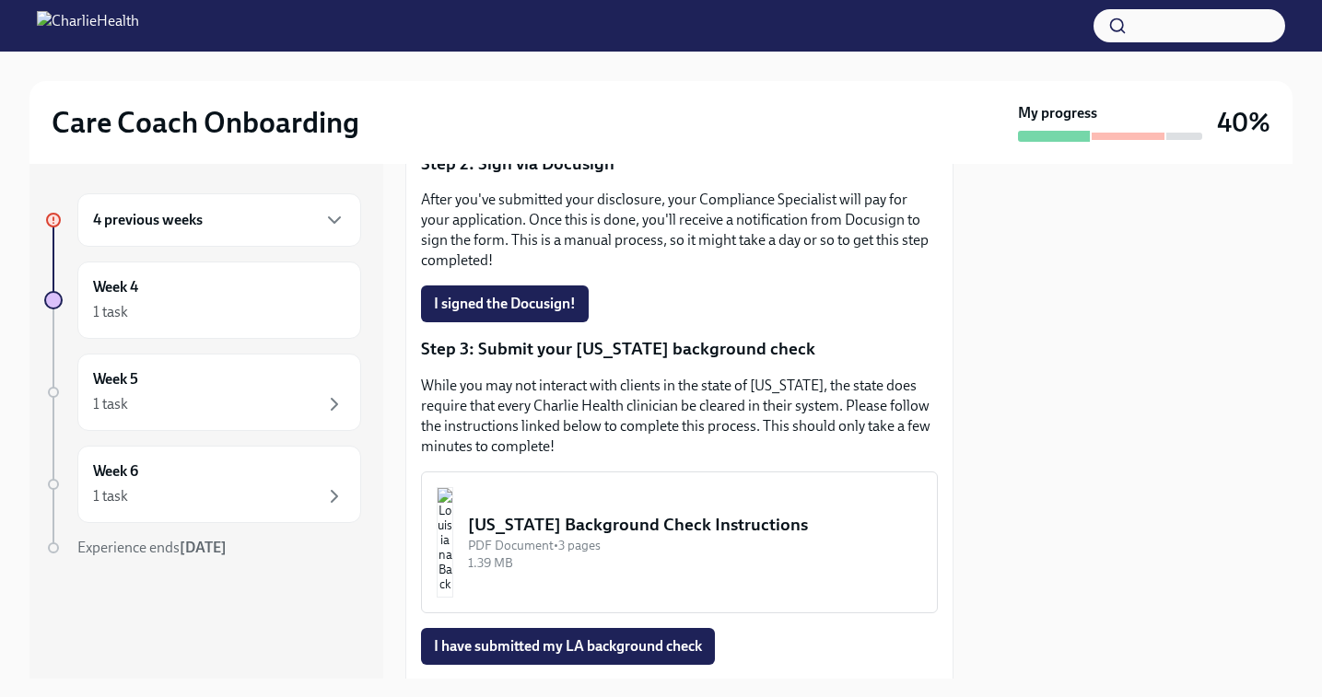
scroll to position [452, 0]
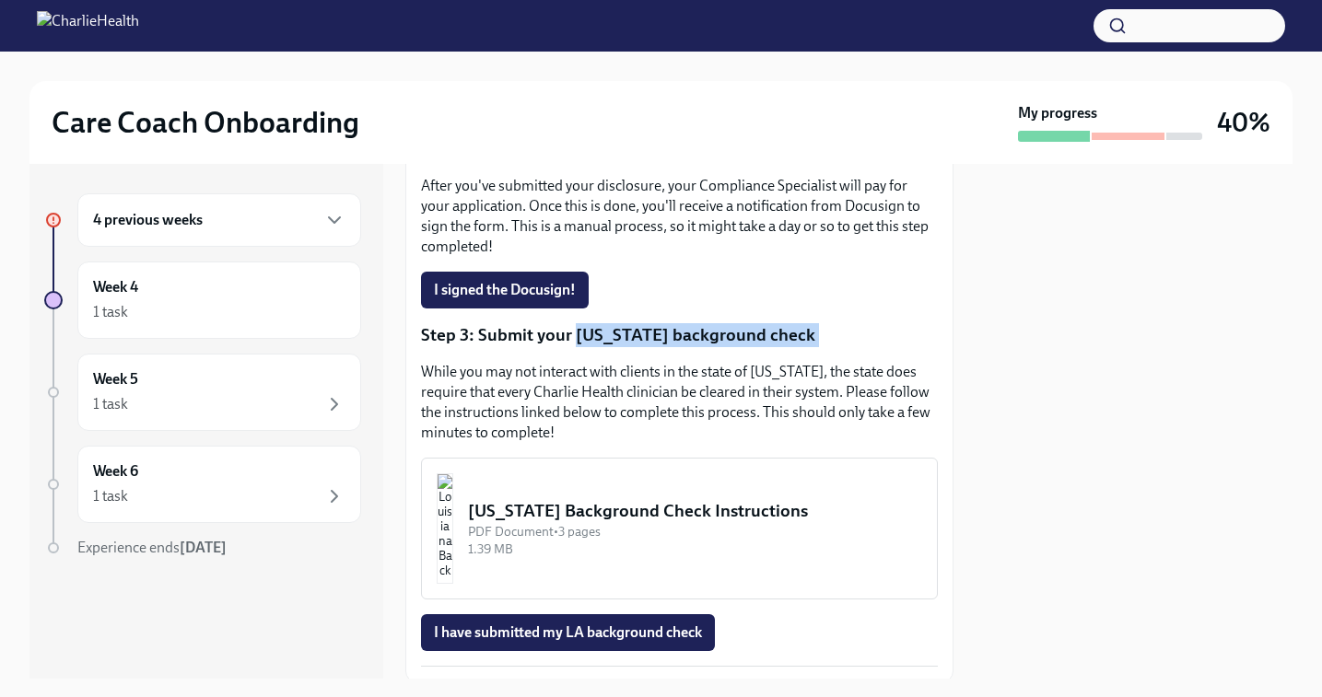
drag, startPoint x: 573, startPoint y: 304, endPoint x: 775, endPoint y: 328, distance: 203.2
click at [775, 328] on div "Approx completion time: 20mins Step 1: Submit your disclosure Follow the link b…" at bounding box center [679, 279] width 517 height 776
click at [705, 371] on p "While you may not interact with clients in the state of Louisiana, the state do…" at bounding box center [679, 402] width 517 height 81
click at [453, 484] on img "button" at bounding box center [445, 529] width 17 height 111
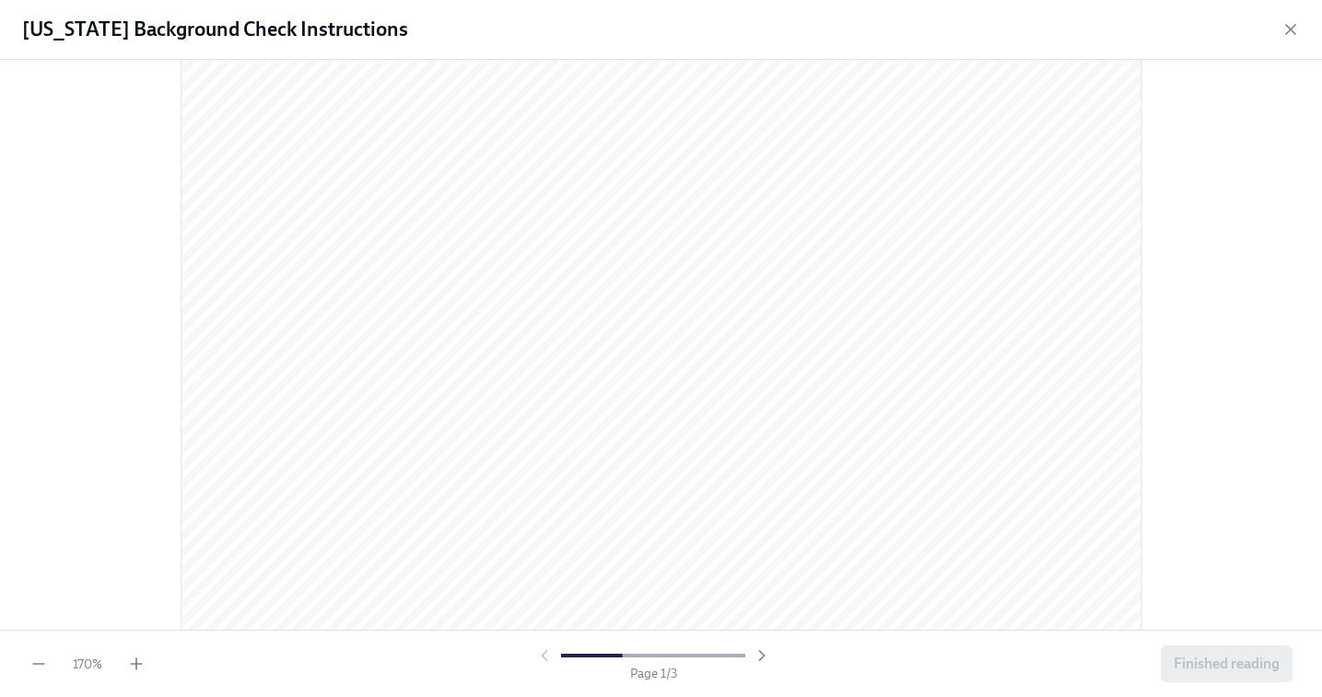
scroll to position [128, 0]
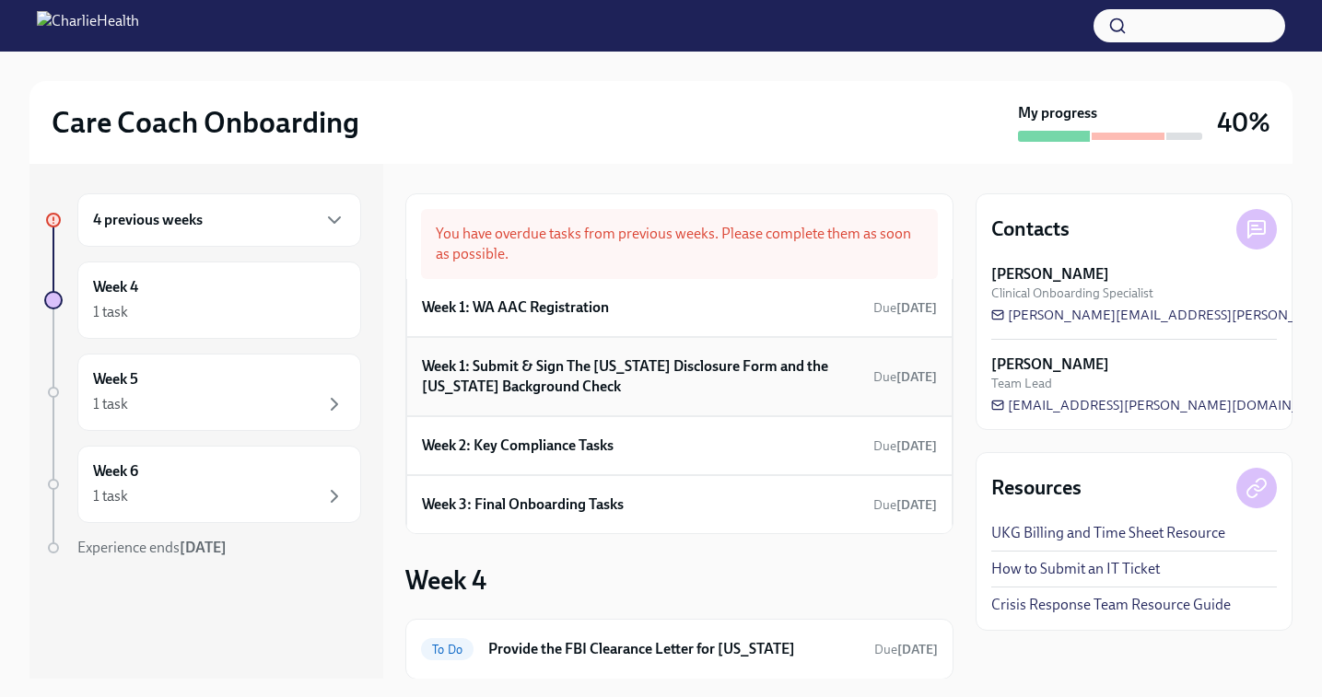
click at [585, 375] on h6 "Week 1: Submit & Sign The Utah Disclosure Form and the Louisiana Background Che…" at bounding box center [644, 377] width 444 height 41
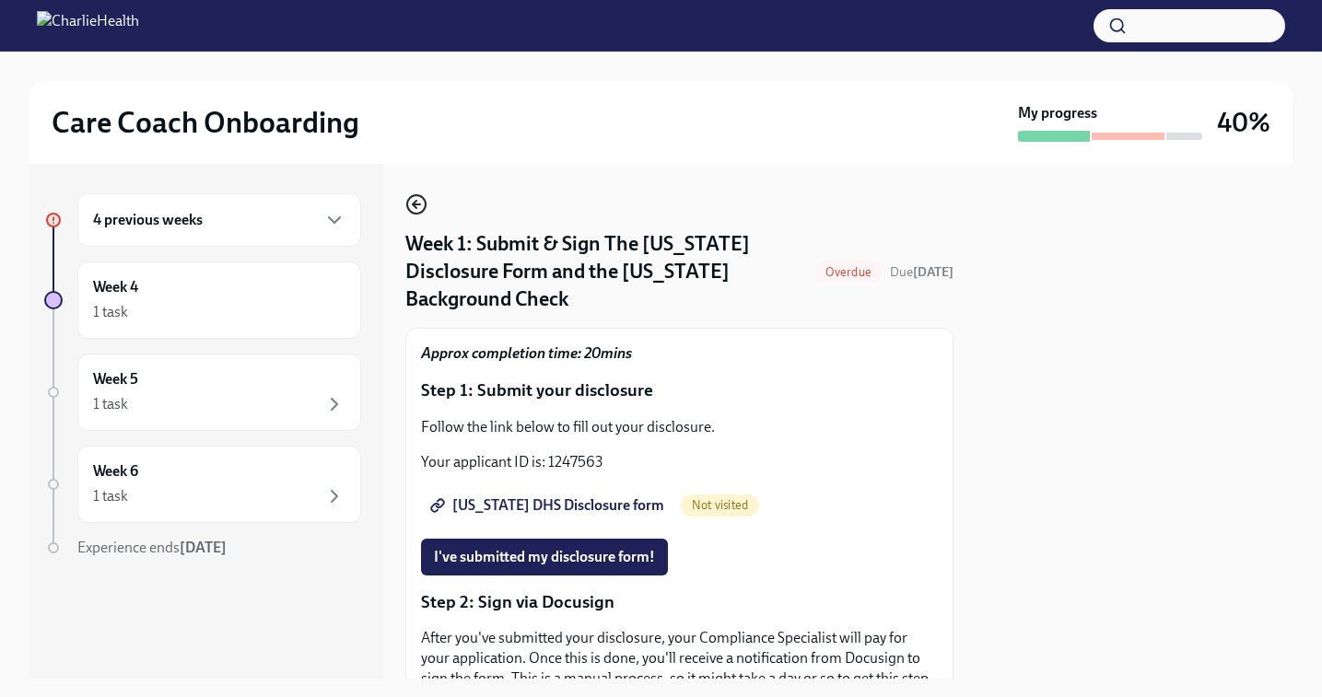
click at [416, 199] on icon "button" at bounding box center [416, 204] width 22 height 22
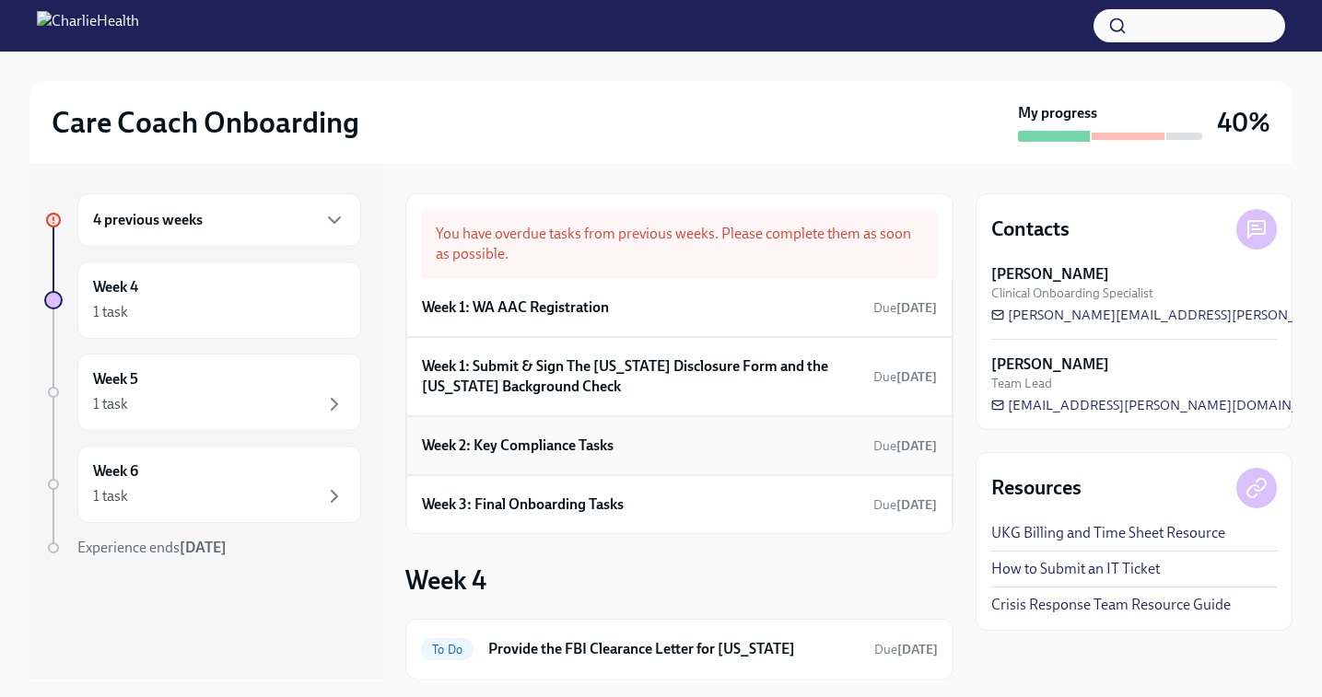
click at [677, 447] on div "Week 2: Key Compliance Tasks Due 11 days ago" at bounding box center [679, 446] width 515 height 28
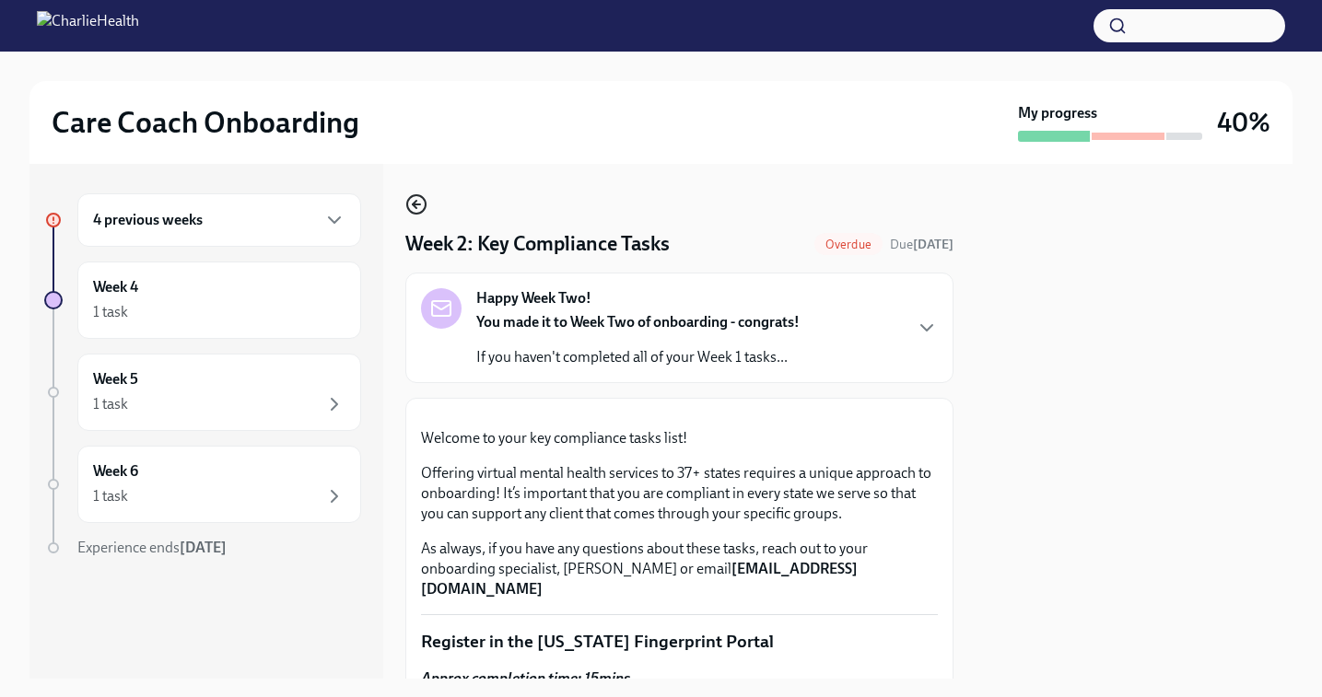
click at [424, 199] on circle "button" at bounding box center [416, 204] width 18 height 18
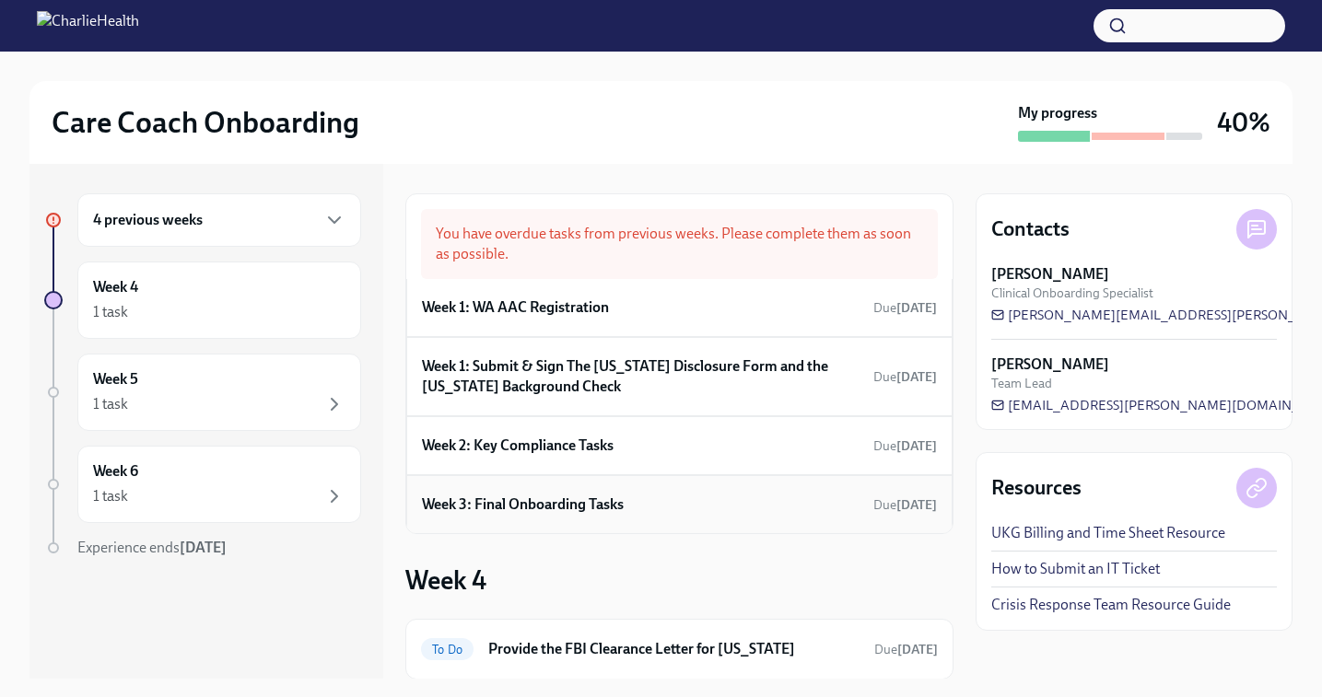
click at [545, 499] on h6 "Week 3: Final Onboarding Tasks" at bounding box center [523, 505] width 202 height 20
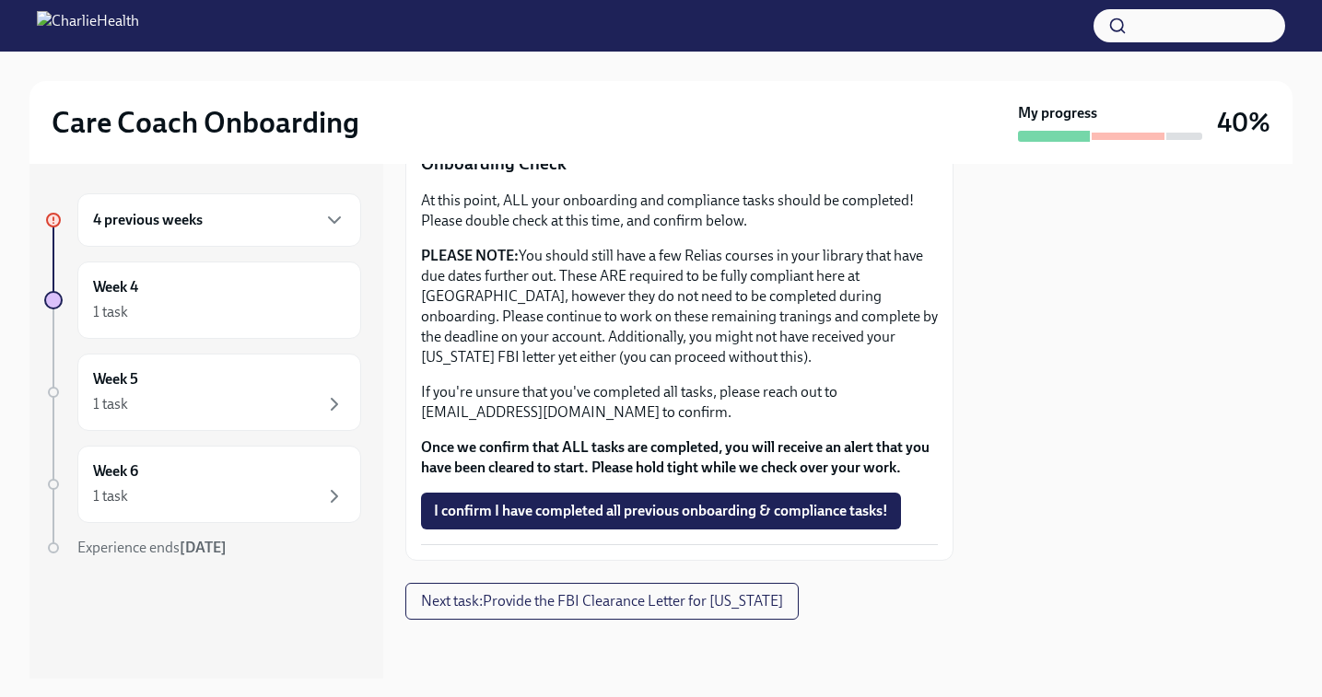
scroll to position [606, 0]
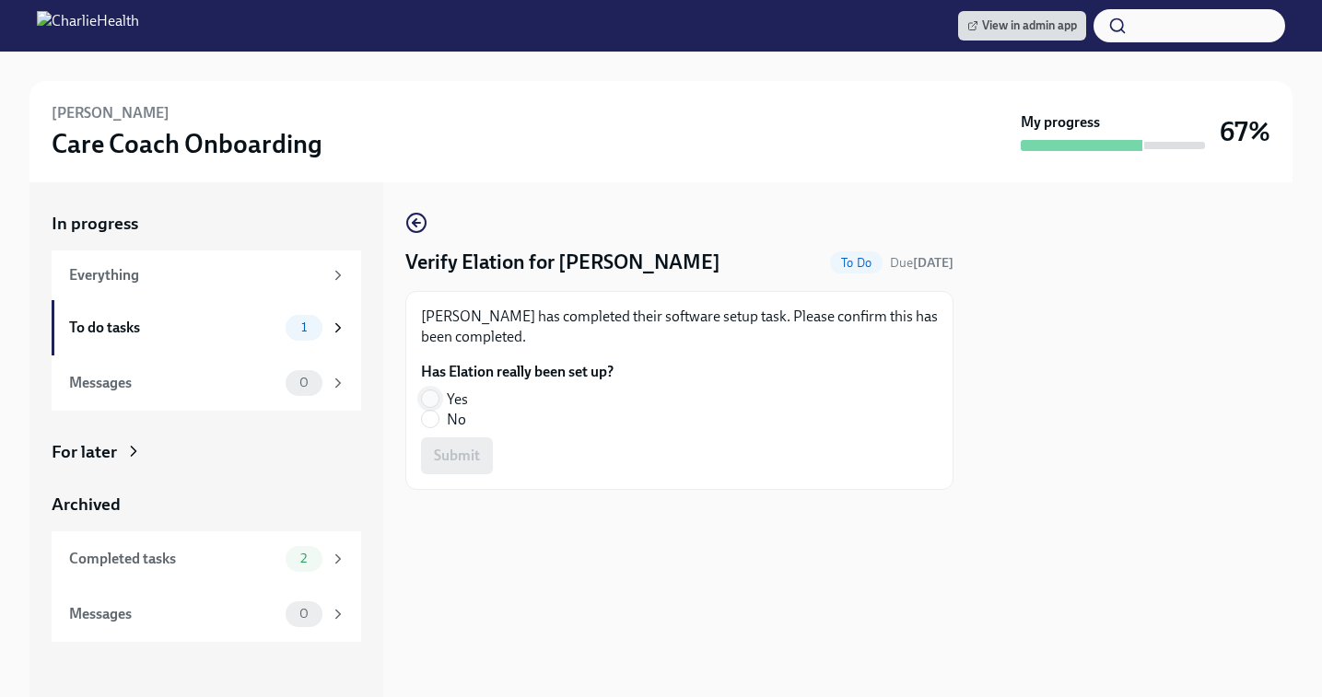
click at [431, 396] on input "Yes" at bounding box center [430, 399] width 17 height 17
radio input "true"
click at [443, 450] on span "Submit" at bounding box center [457, 456] width 46 height 18
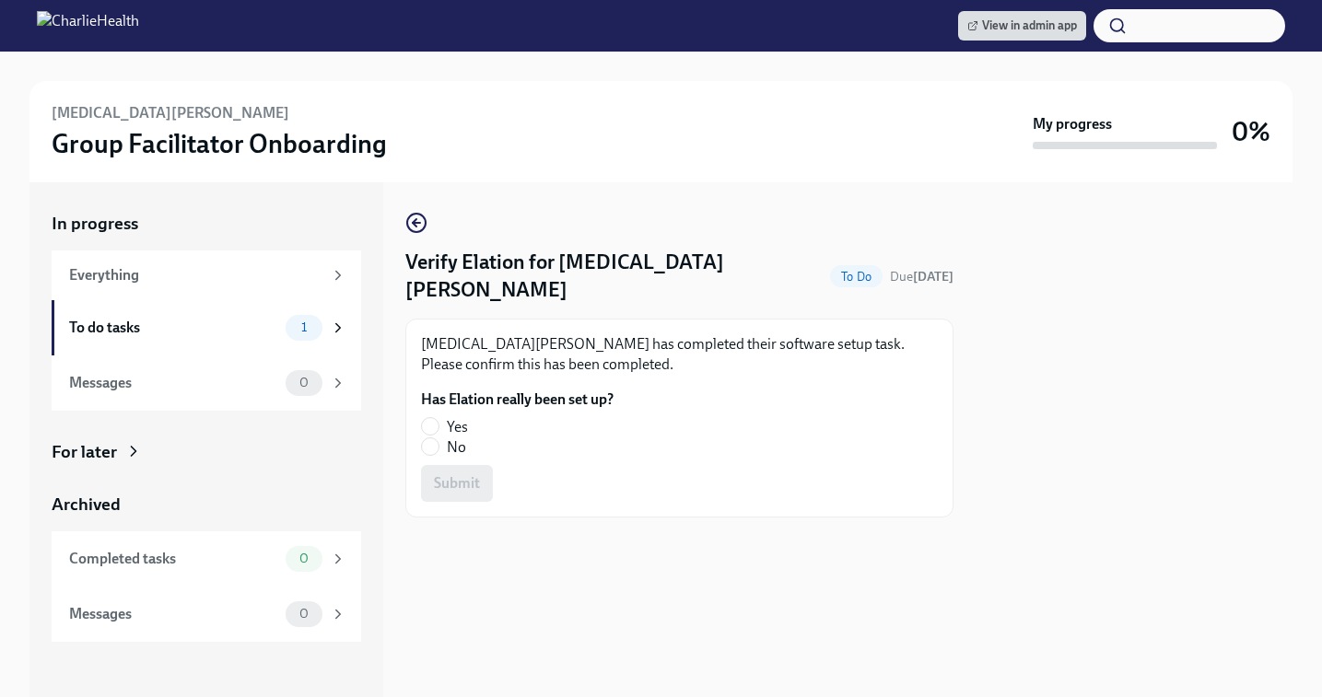
click at [419, 395] on div "[MEDICAL_DATA][PERSON_NAME] has completed their software setup task. Please con…" at bounding box center [679, 418] width 548 height 199
click at [428, 418] on input "Yes" at bounding box center [430, 426] width 17 height 17
radio input "true"
click at [450, 466] on button "Submit" at bounding box center [457, 483] width 72 height 37
